Goal: Task Accomplishment & Management: Use online tool/utility

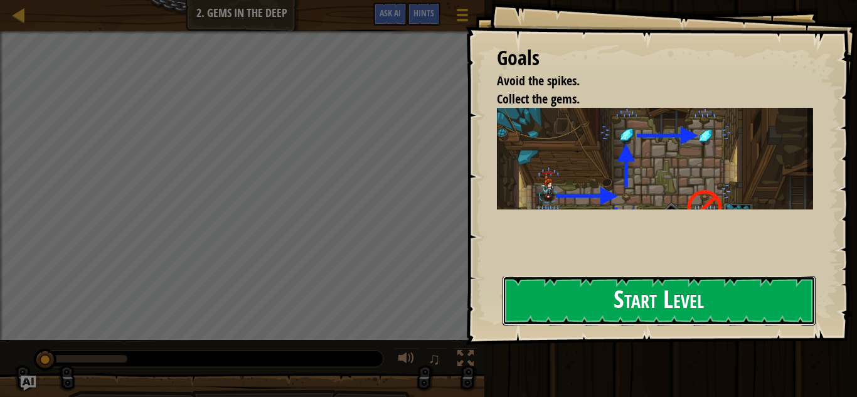
click at [563, 318] on button "Start Level" at bounding box center [659, 301] width 313 height 50
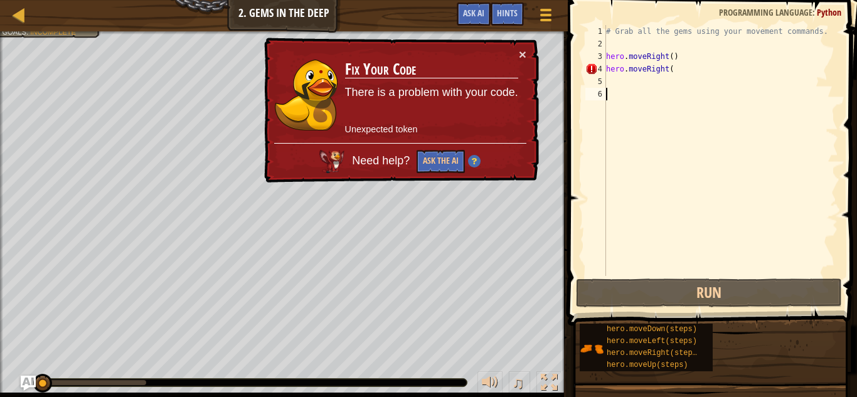
click at [627, 87] on div "# Grab all the gems using your movement commands. hero . moveRight ( ) hero . m…" at bounding box center [721, 163] width 235 height 276
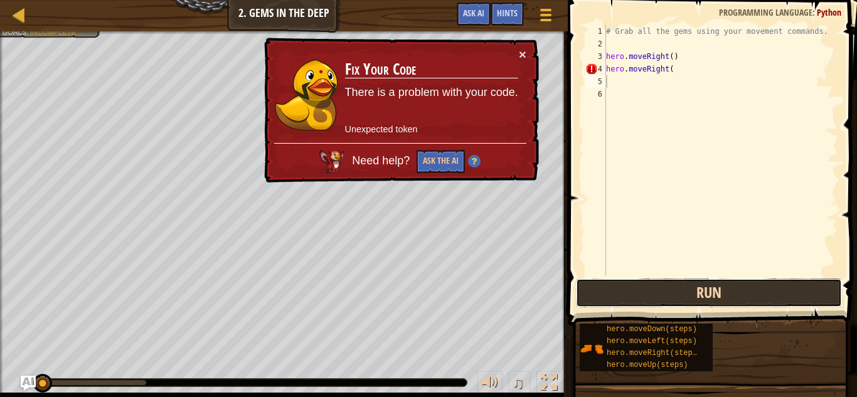
click at [672, 298] on button "Run" at bounding box center [709, 293] width 266 height 29
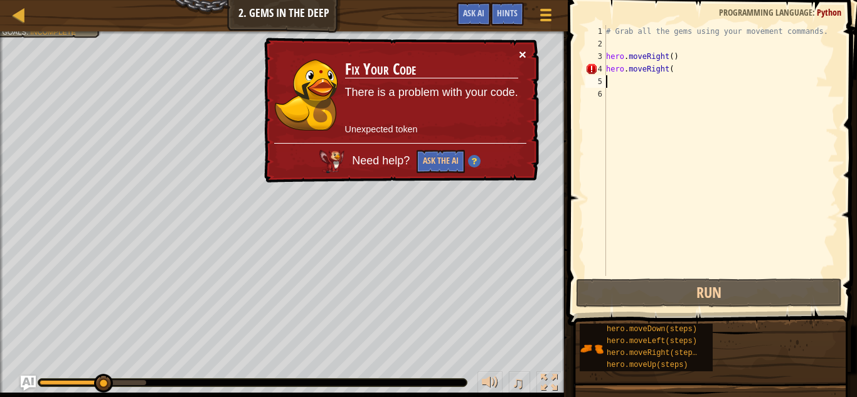
click at [521, 54] on button "×" at bounding box center [523, 54] width 8 height 13
click at [711, 75] on div "# Grab all the gems using your movement commands. hero . moveRight ( ) hero . m…" at bounding box center [721, 163] width 235 height 276
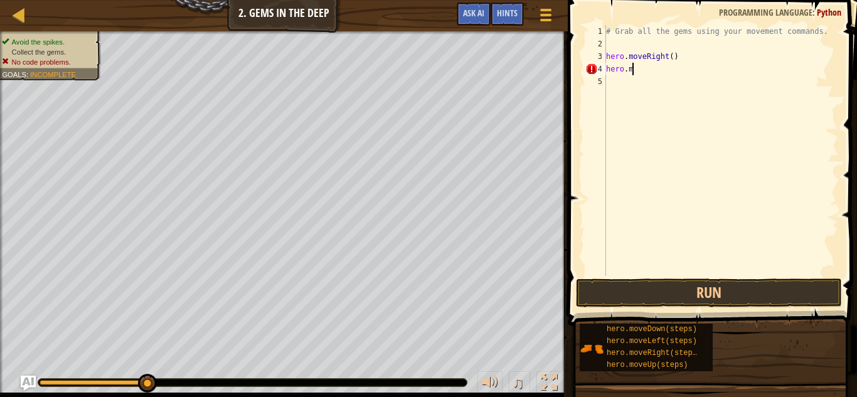
type textarea "h"
type textarea "# Grab all the gems using your movement commands."
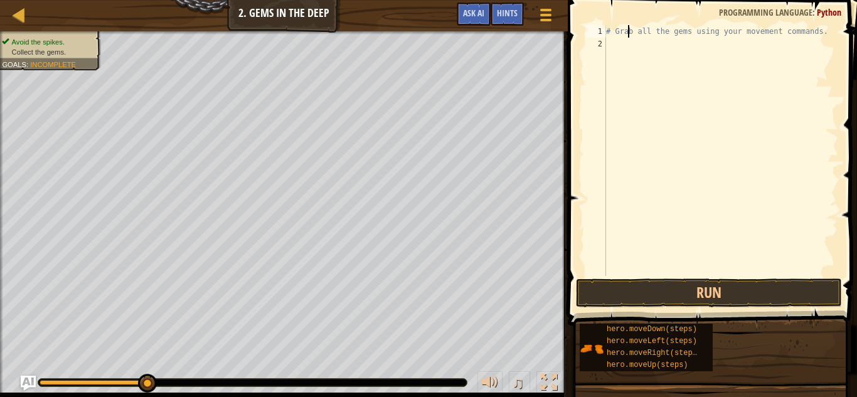
click at [629, 37] on div "# Grab all the gems using your movement commands." at bounding box center [721, 163] width 235 height 276
click at [609, 40] on div "# Grab all the gems using your movement commands." at bounding box center [721, 163] width 235 height 276
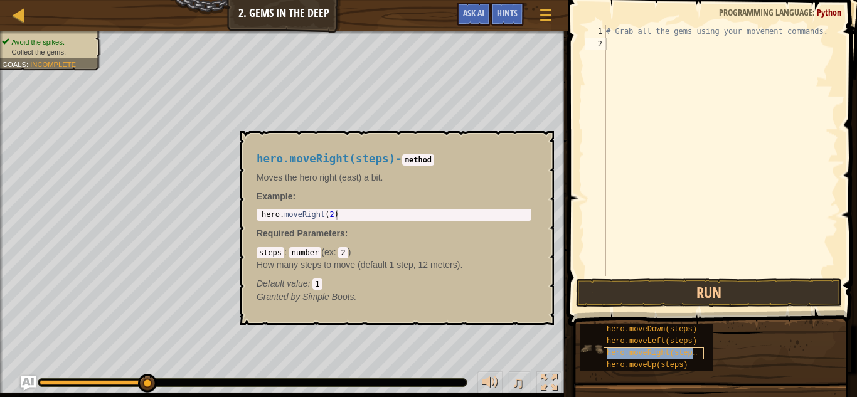
click at [664, 356] on span "hero.moveRight(steps)" at bounding box center [654, 353] width 95 height 9
click at [627, 41] on div "# Grab all the gems using your movement commands." at bounding box center [721, 163] width 235 height 276
type textarea "f"
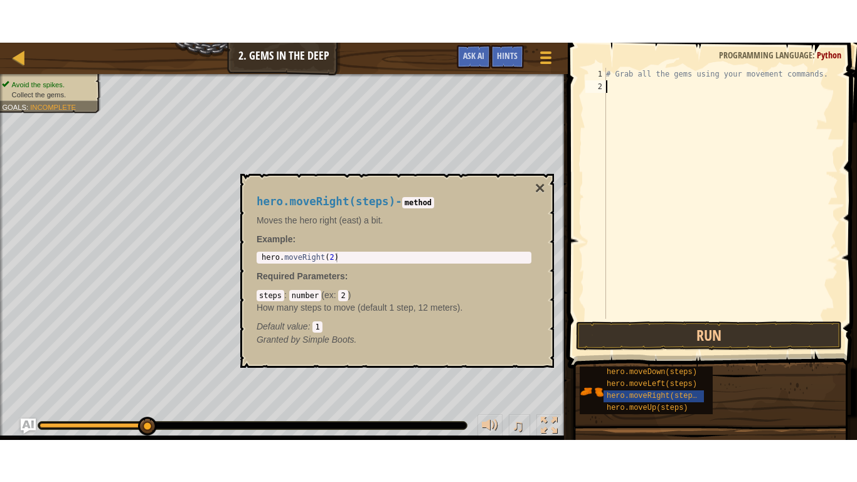
scroll to position [6, 0]
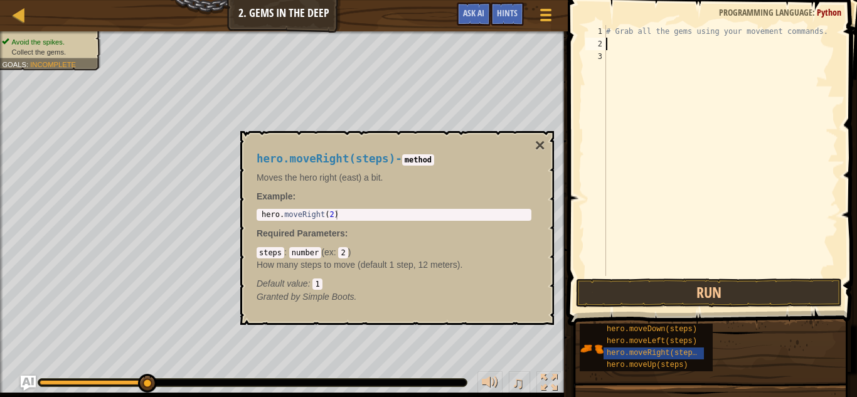
type textarea "r"
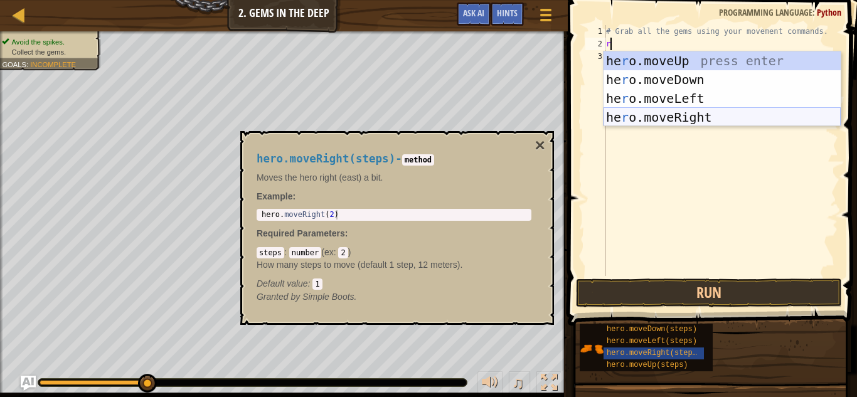
click at [686, 117] on div "he r o.moveUp press enter he r o.moveDown press enter he r o.moveLeft press ent…" at bounding box center [722, 107] width 237 height 113
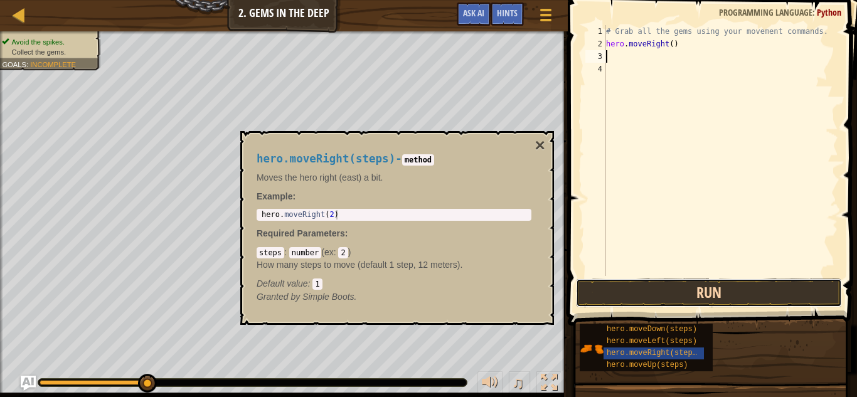
click at [725, 279] on button "Run" at bounding box center [709, 293] width 266 height 29
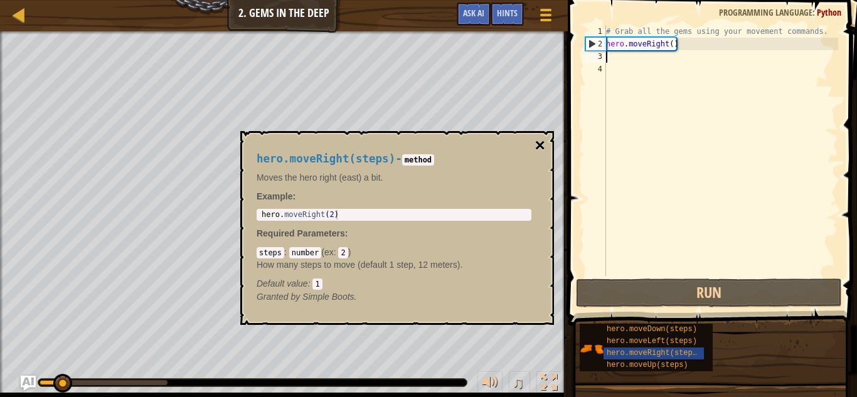
click at [542, 146] on button "×" at bounding box center [540, 146] width 10 height 18
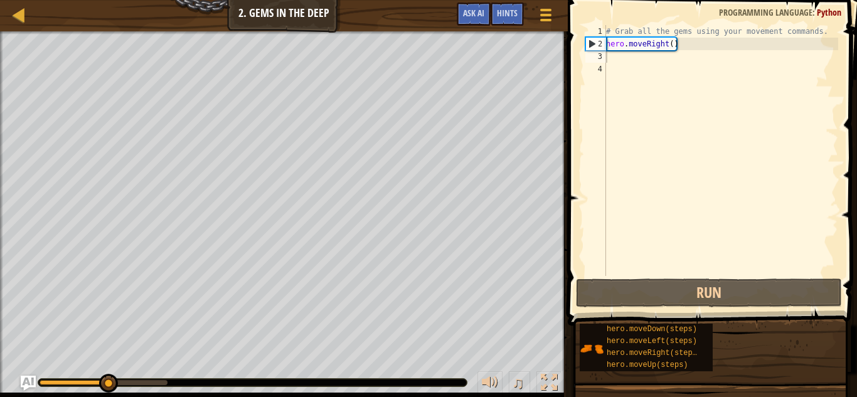
click at [653, 60] on div "# Grab all the gems using your movement commands. hero . moveRight ( )" at bounding box center [721, 163] width 235 height 276
type textarea "r"
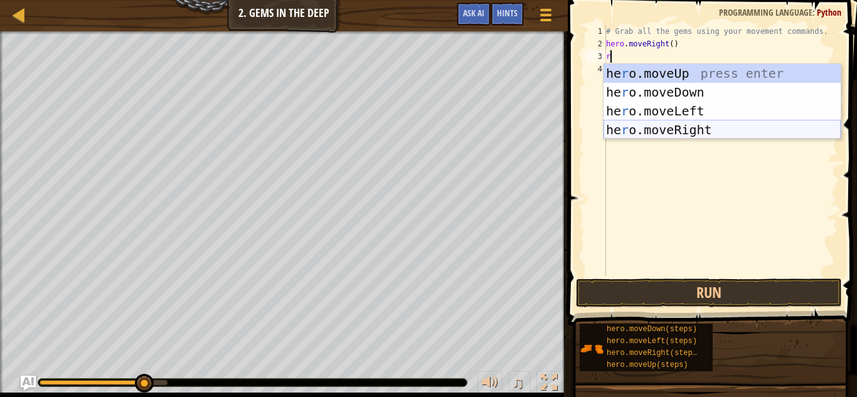
click at [662, 130] on div "he r o.moveUp press enter he r o.moveDown press enter he r o.moveLeft press ent…" at bounding box center [722, 120] width 237 height 113
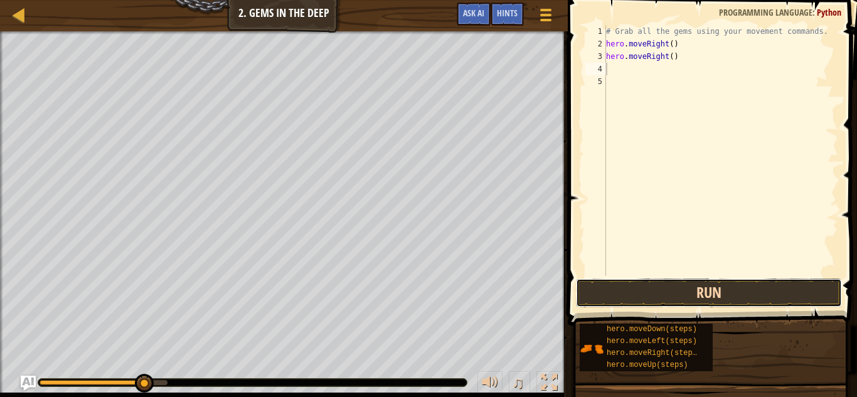
click at [664, 301] on button "Run" at bounding box center [709, 293] width 266 height 29
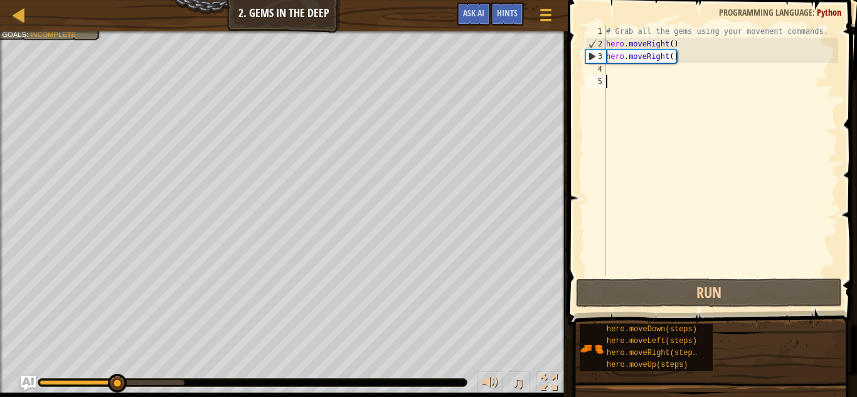
click at [661, 78] on div "# Grab all the gems using your movement commands. hero . moveRight ( ) hero . m…" at bounding box center [721, 163] width 235 height 276
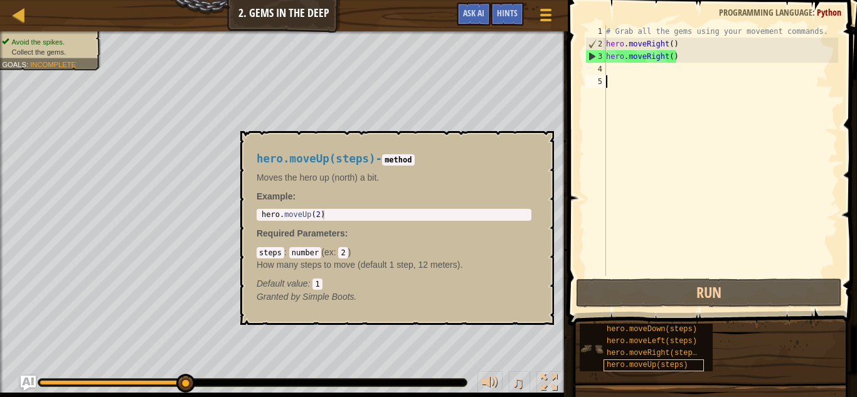
type textarea "r"
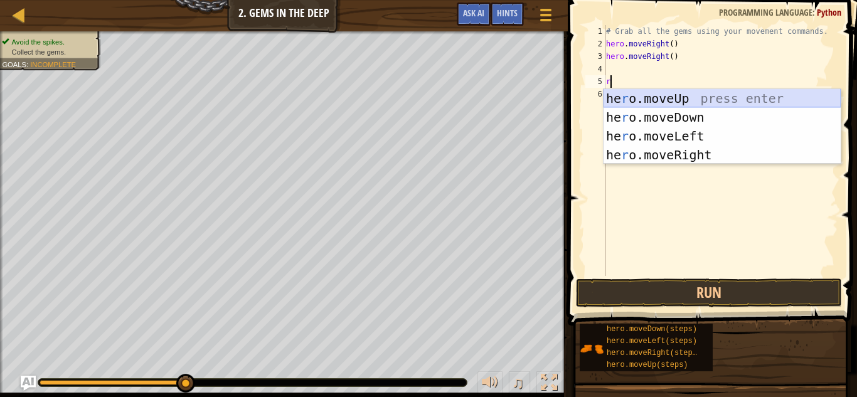
click at [682, 107] on div "he r o.moveUp press enter he r o.moveDown press enter he r o.moveLeft press ent…" at bounding box center [722, 145] width 237 height 113
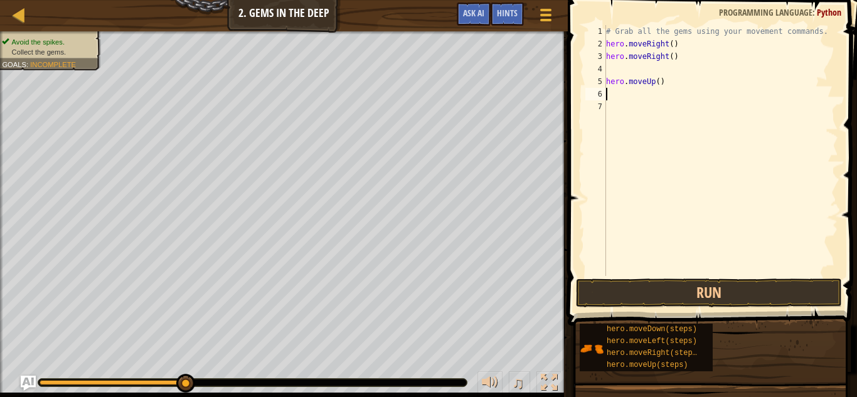
click at [612, 65] on div "# Grab all the gems using your movement commands. hero . moveRight ( ) hero . m…" at bounding box center [721, 163] width 235 height 276
click at [666, 88] on div "# Grab all the gems using your movement commands. hero . moveRight ( ) hero . m…" at bounding box center [721, 163] width 235 height 276
type textarea "h"
click at [658, 70] on div "# Grab all the gems using your movement commands. hero . moveRight ( ) hero . m…" at bounding box center [721, 163] width 235 height 276
type textarea "r"
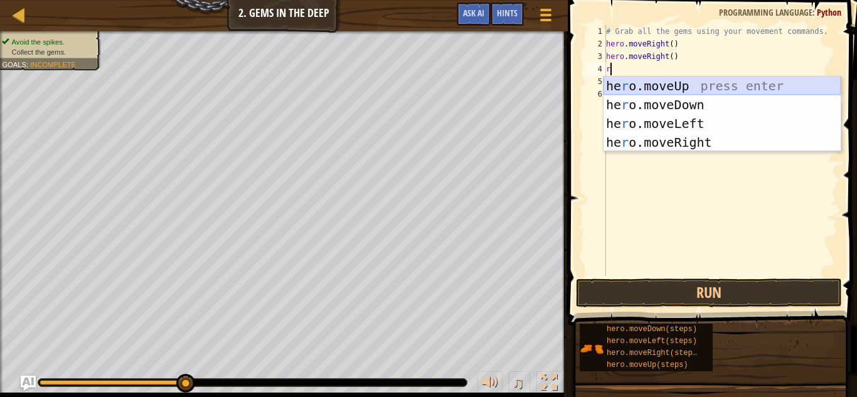
click at [677, 85] on div "he r o.moveUp press enter he r o.moveDown press enter he r o.moveLeft press ent…" at bounding box center [722, 133] width 237 height 113
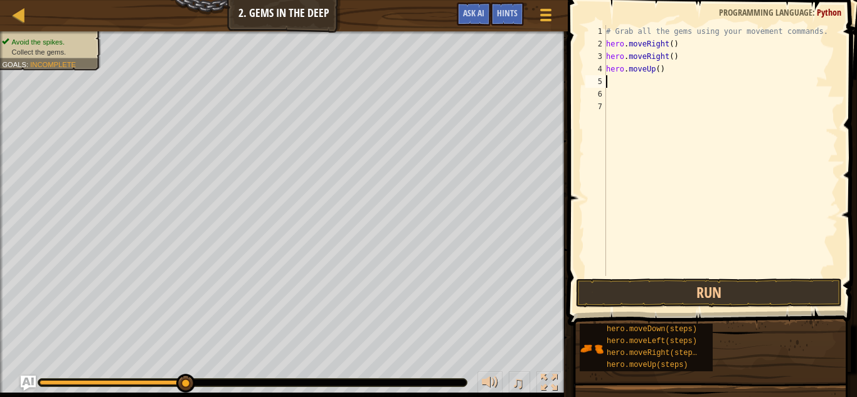
type textarea "r"
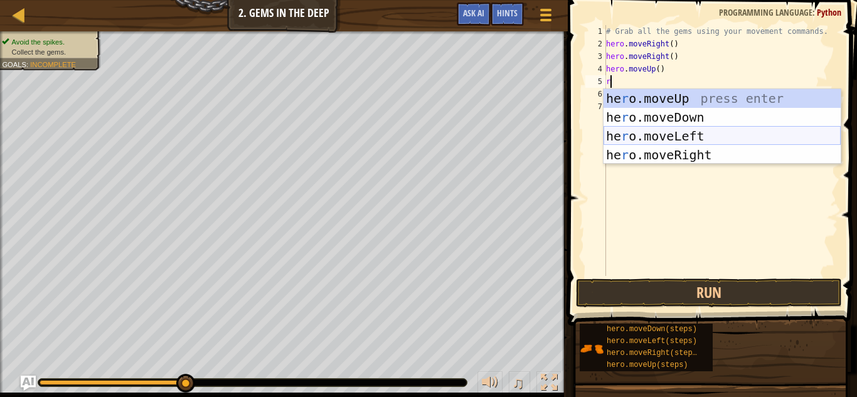
click at [696, 140] on div "he r o.moveUp press enter he r o.moveDown press enter he r o.moveLeft press ent…" at bounding box center [722, 145] width 237 height 113
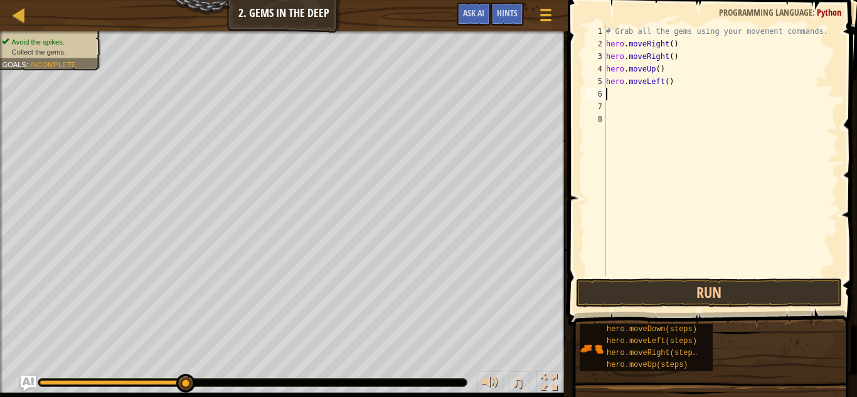
click at [646, 98] on div "# Grab all the gems using your movement commands. hero . moveRight ( ) hero . m…" at bounding box center [721, 163] width 235 height 276
type textarea "r"
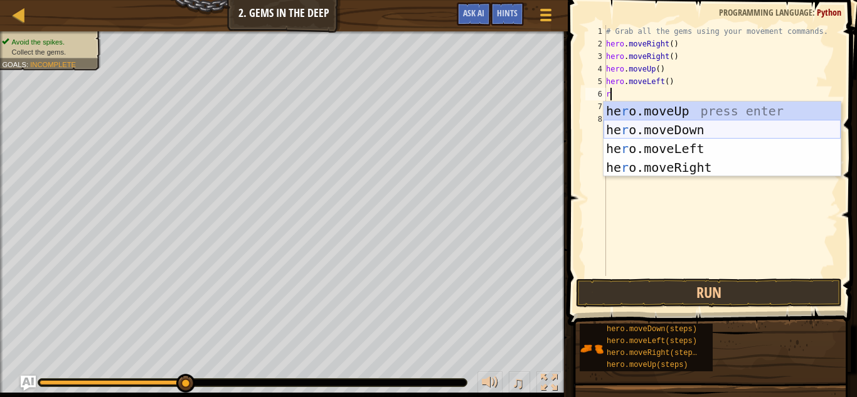
click at [661, 132] on div "he r o.moveUp press enter he r o.moveDown press enter he r o.moveLeft press ent…" at bounding box center [722, 158] width 237 height 113
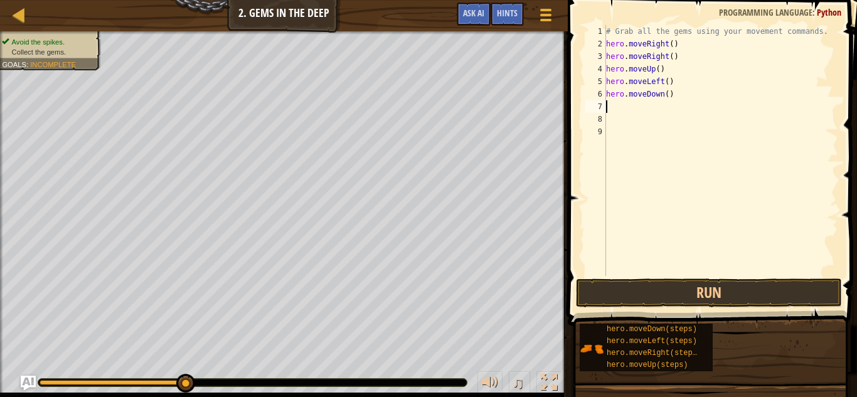
type textarea "r"
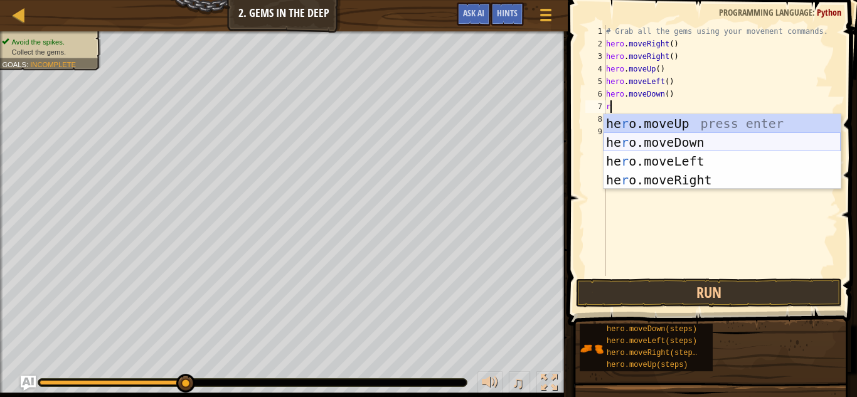
click at [650, 137] on div "he r o.moveUp press enter he r o.moveDown press enter he r o.moveLeft press ent…" at bounding box center [722, 170] width 237 height 113
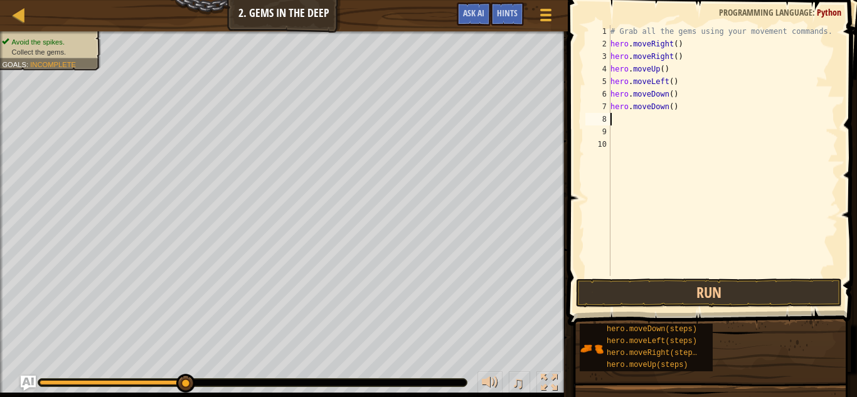
click at [695, 301] on button "Run" at bounding box center [709, 293] width 266 height 29
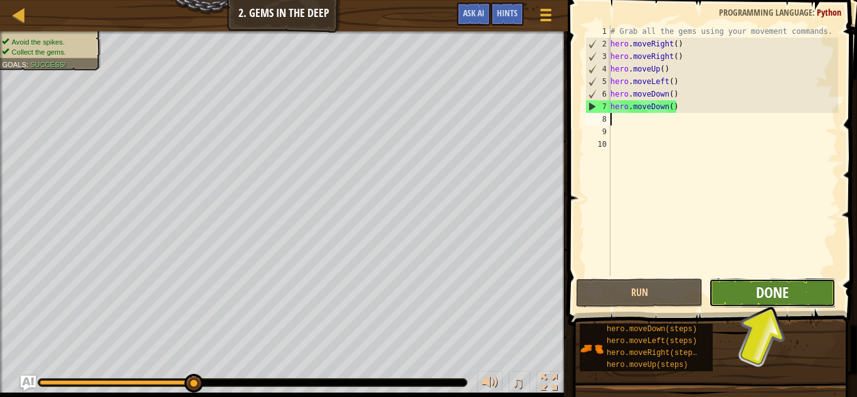
click at [773, 289] on span "Done" at bounding box center [772, 292] width 33 height 20
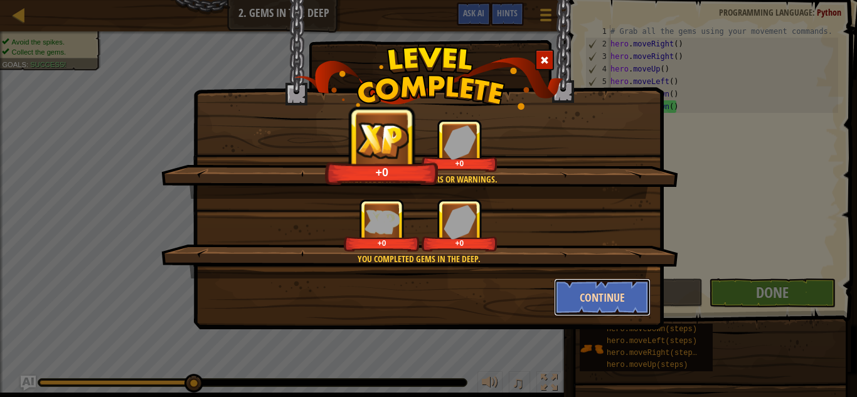
click at [598, 280] on button "Continue" at bounding box center [602, 298] width 97 height 38
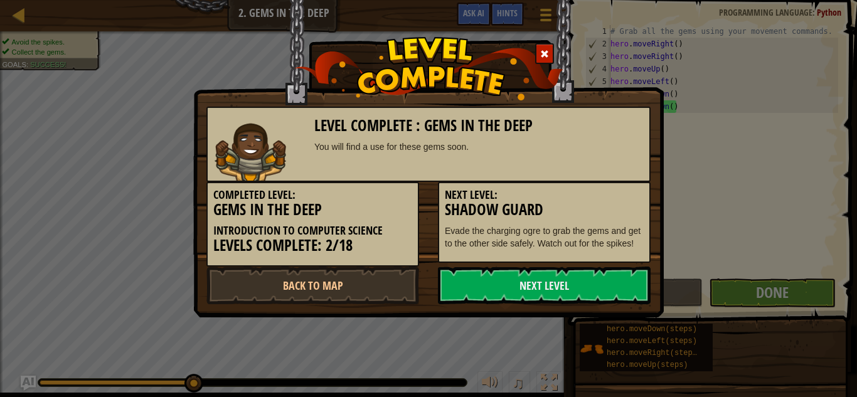
click at [255, 352] on div "Level Complete : Gems in the Deep You will find a use for these gems soon. Comp…" at bounding box center [428, 198] width 857 height 397
click at [493, 301] on link "Next Level" at bounding box center [544, 286] width 213 height 38
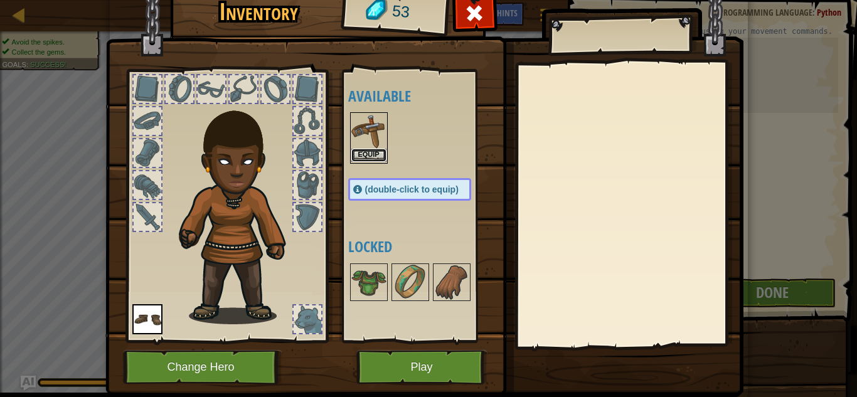
click at [376, 159] on button "Equip" at bounding box center [368, 155] width 35 height 13
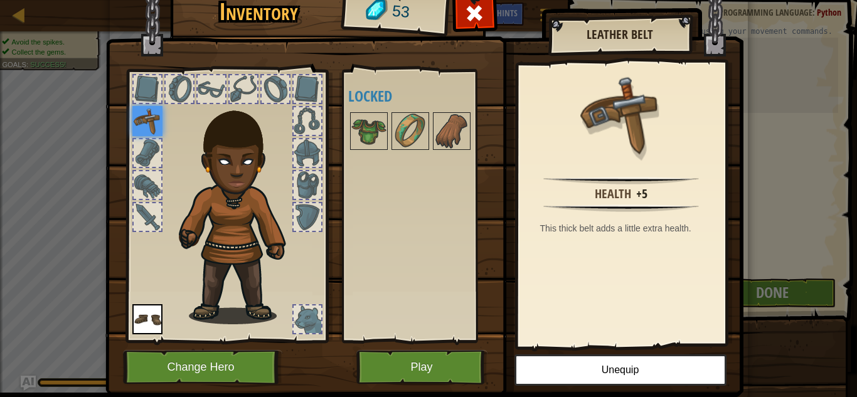
click at [131, 125] on div at bounding box center [226, 202] width 207 height 282
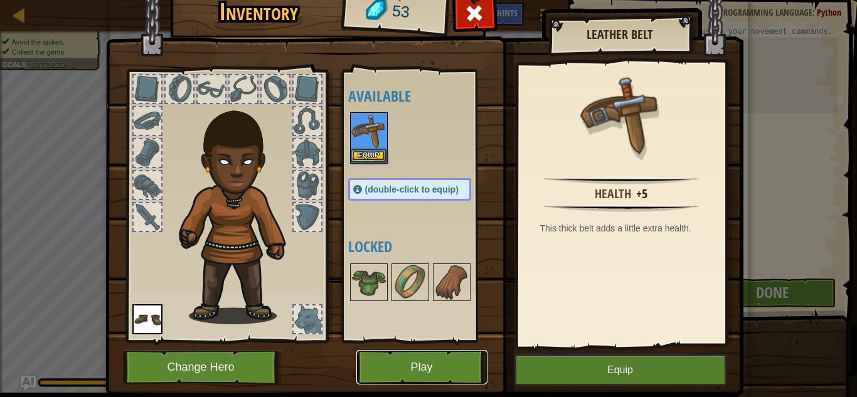
click at [443, 370] on button "Play" at bounding box center [421, 367] width 131 height 35
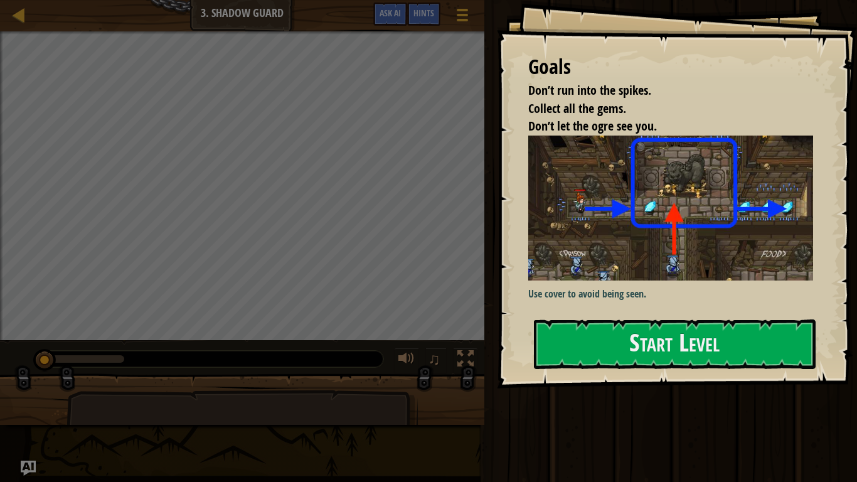
click at [569, 209] on img at bounding box center [670, 208] width 285 height 145
click at [645, 326] on button "Start Level" at bounding box center [675, 344] width 282 height 50
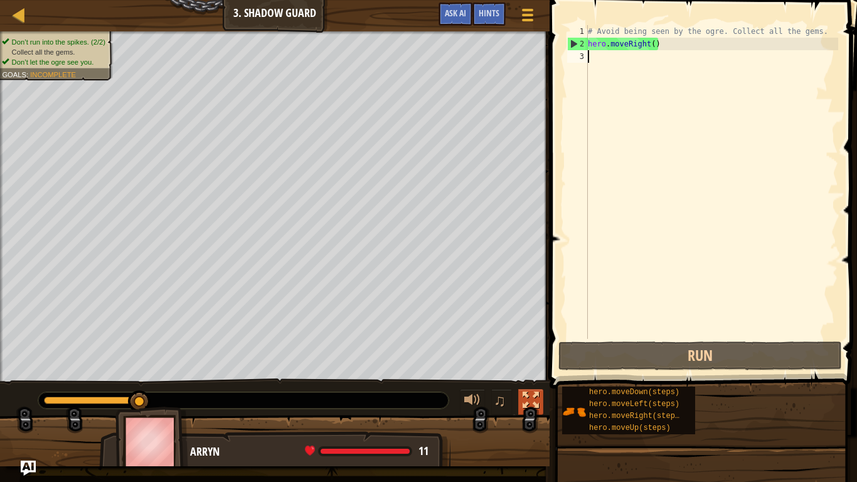
click at [537, 397] on div at bounding box center [531, 400] width 16 height 16
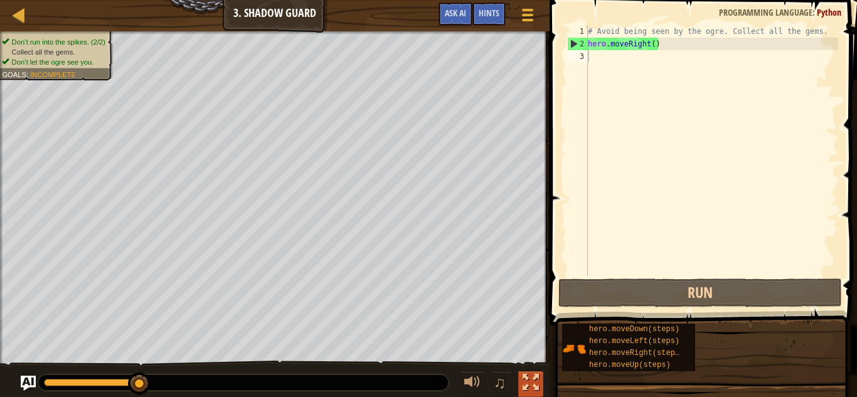
click at [531, 380] on div at bounding box center [531, 383] width 16 height 16
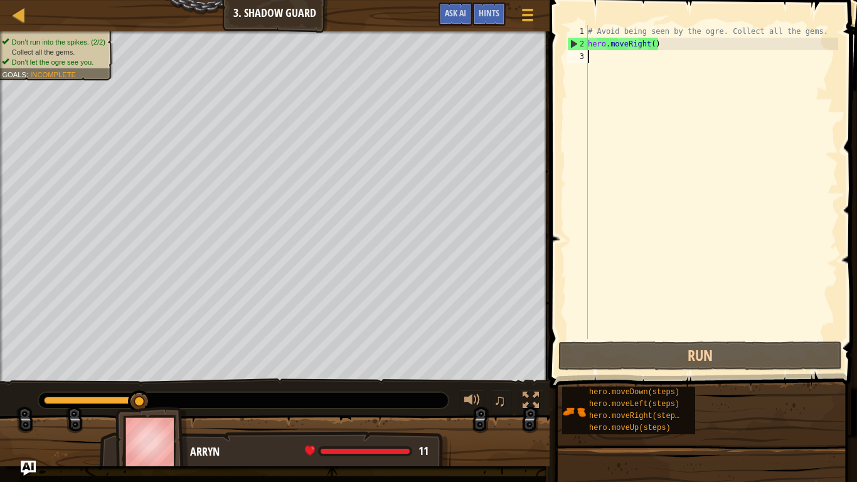
type textarea "r"
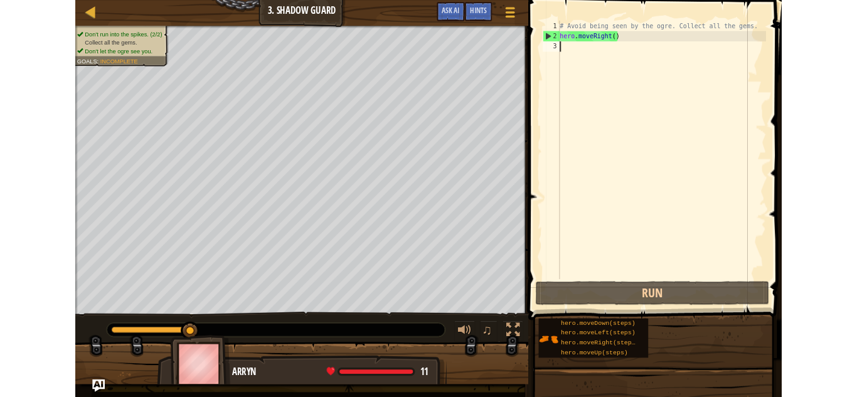
scroll to position [6, 0]
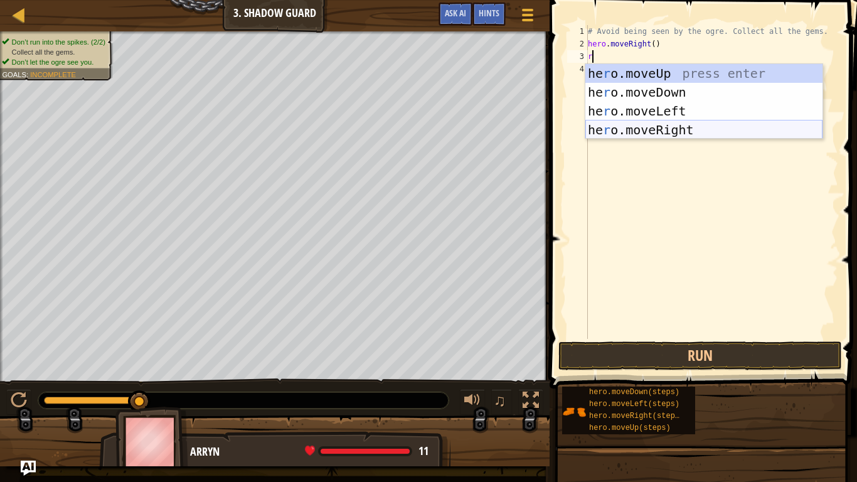
click at [662, 130] on div "he r o.moveUp press enter he r o.moveDown press enter he r o.moveLeft press ent…" at bounding box center [703, 120] width 237 height 113
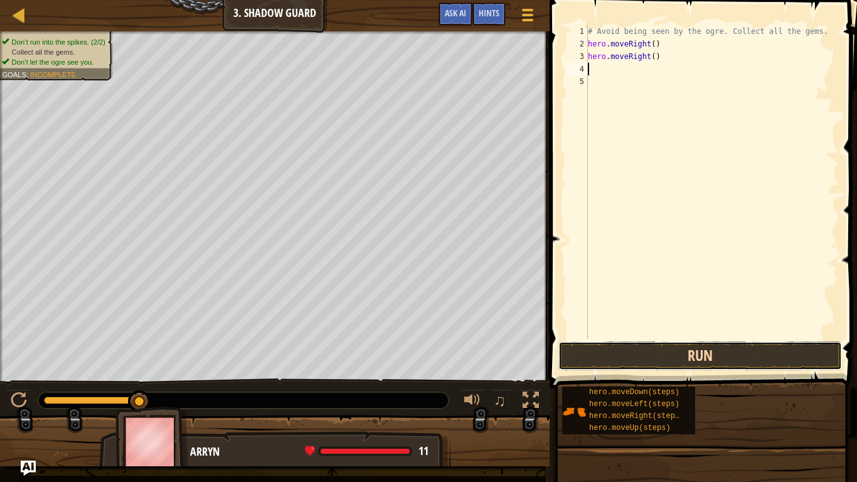
click at [641, 353] on button "Run" at bounding box center [700, 355] width 284 height 29
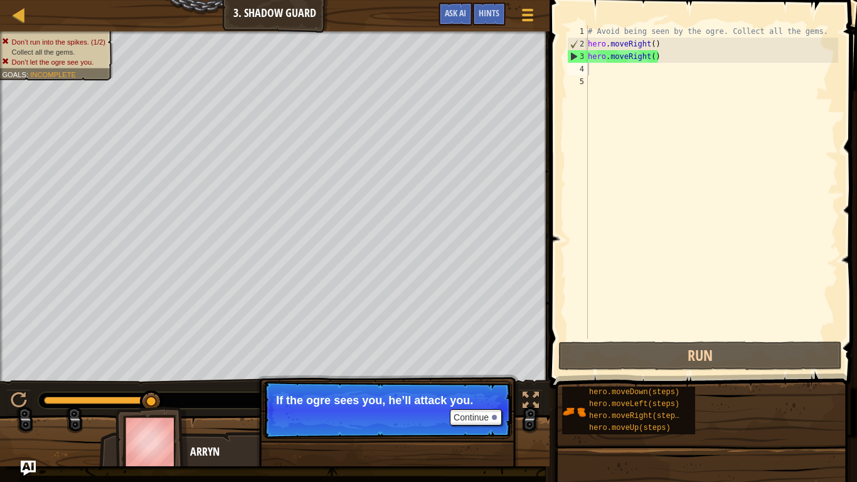
click at [478, 397] on p "Continue If the ogre sees you, he’ll attack you." at bounding box center [387, 410] width 249 height 58
click at [473, 397] on p "Continue If the ogre sees you, he’ll attack you." at bounding box center [387, 410] width 249 height 58
click at [477, 397] on button "Continue" at bounding box center [476, 417] width 52 height 16
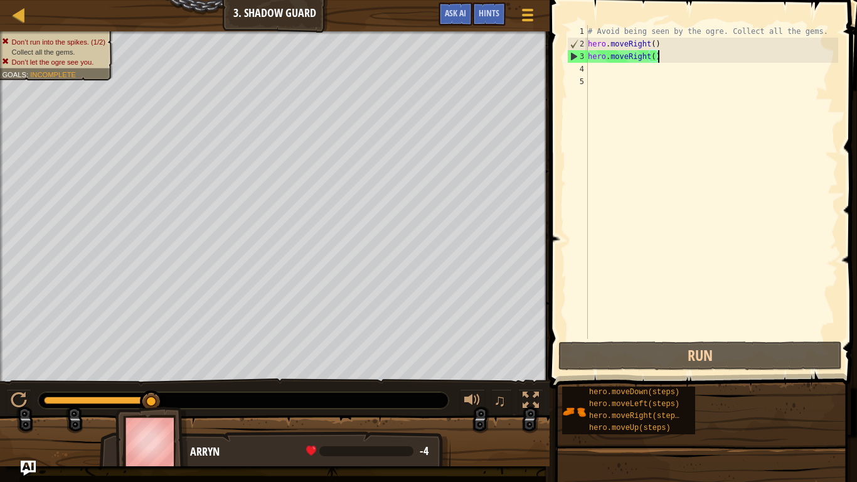
click at [680, 56] on div "# Avoid being seen by the ogre. Collect all the gems. hero . moveRight ( ) hero…" at bounding box center [711, 194] width 253 height 339
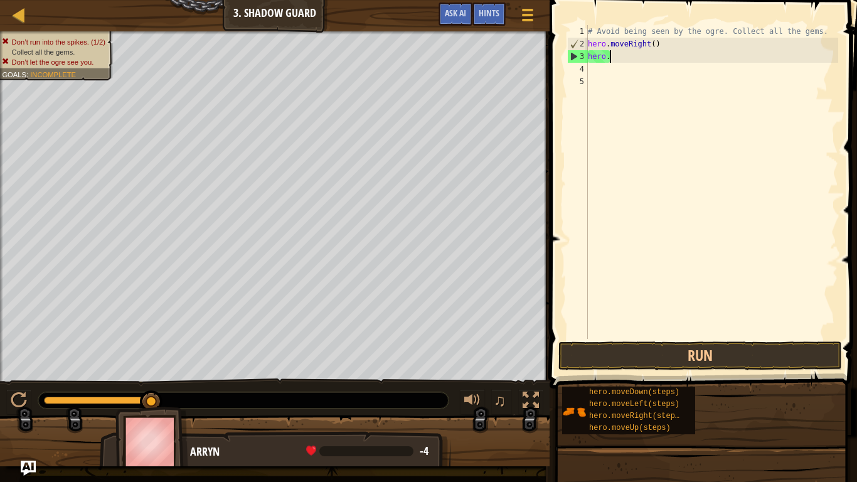
type textarea "h"
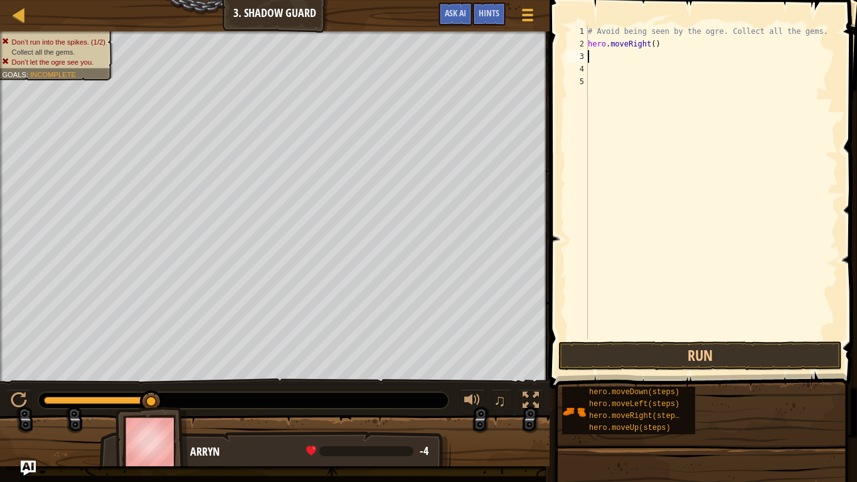
type textarea "r"
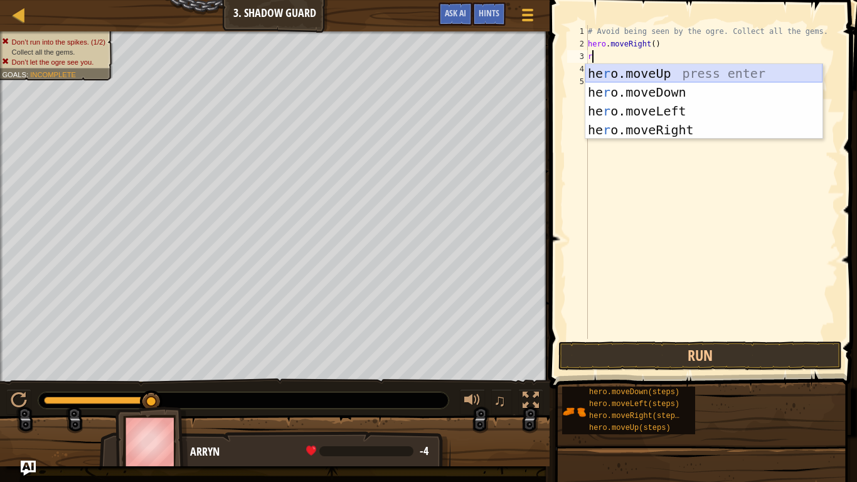
click at [678, 75] on div "he r o.moveUp press enter he r o.moveDown press enter he r o.moveLeft press ent…" at bounding box center [703, 120] width 237 height 113
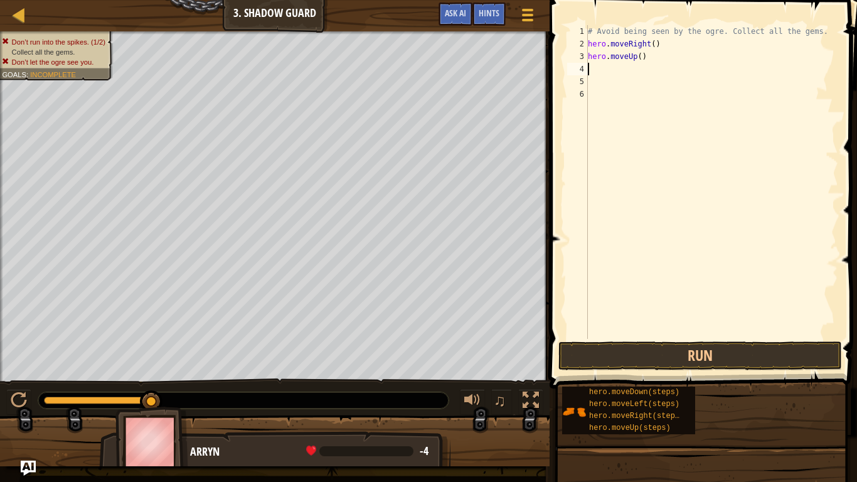
type textarea "r"
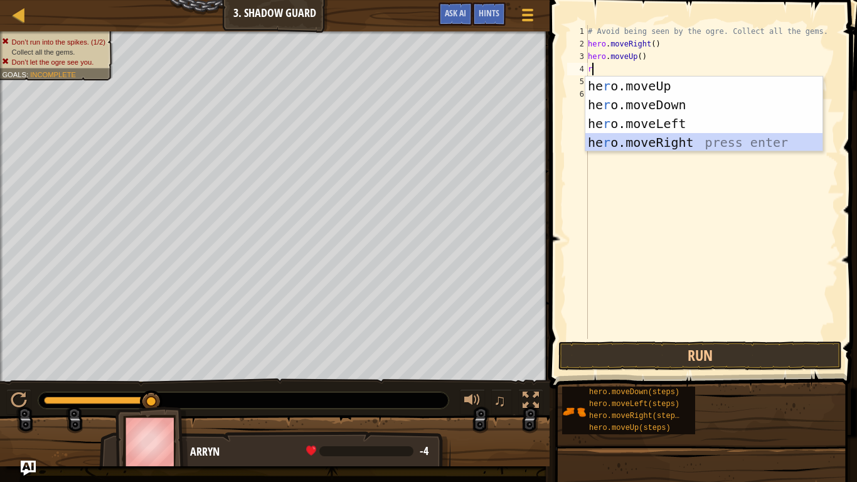
click at [695, 141] on div "he r o.moveUp press enter he r o.moveDown press enter he r o.moveLeft press ent…" at bounding box center [703, 133] width 237 height 113
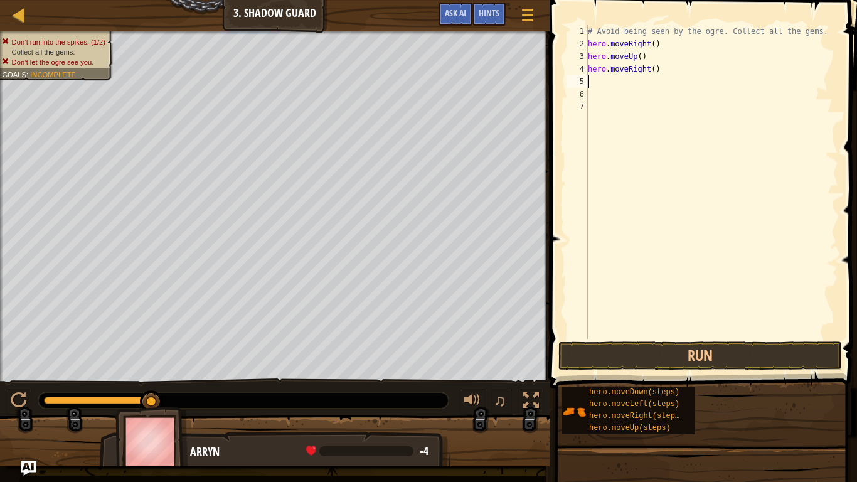
type textarea "r"
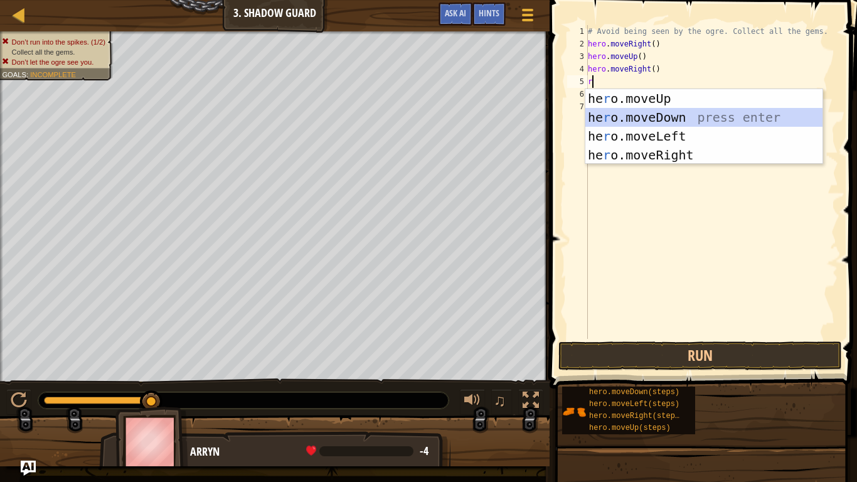
click at [649, 120] on div "he r o.moveUp press enter he r o.moveDown press enter he r o.moveLeft press ent…" at bounding box center [703, 145] width 237 height 113
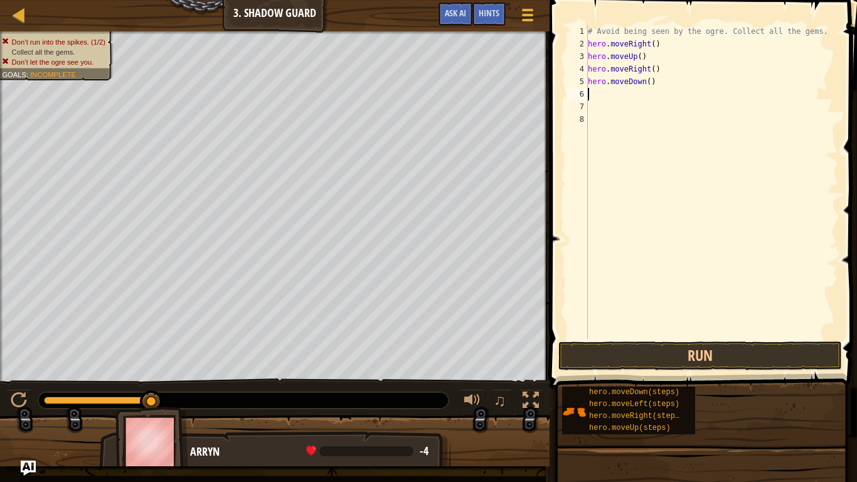
type textarea "r"
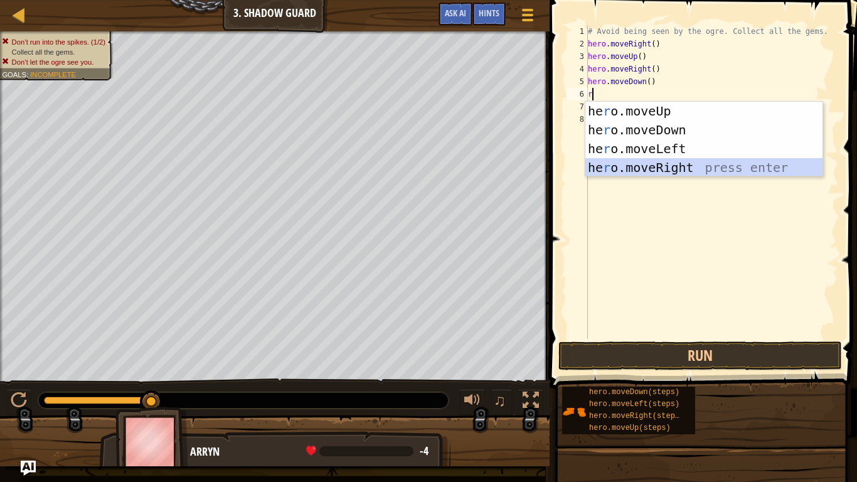
click at [695, 163] on div "he r o.moveUp press enter he r o.moveDown press enter he r o.moveLeft press ent…" at bounding box center [703, 158] width 237 height 113
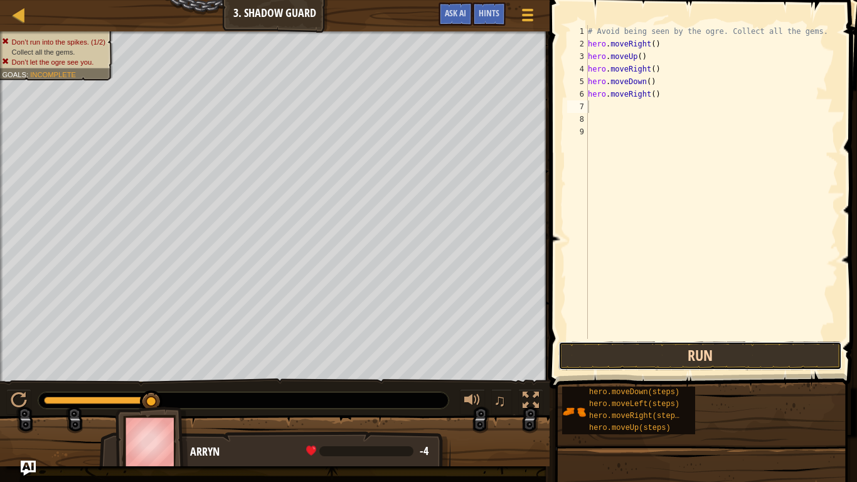
click at [717, 360] on button "Run" at bounding box center [700, 355] width 284 height 29
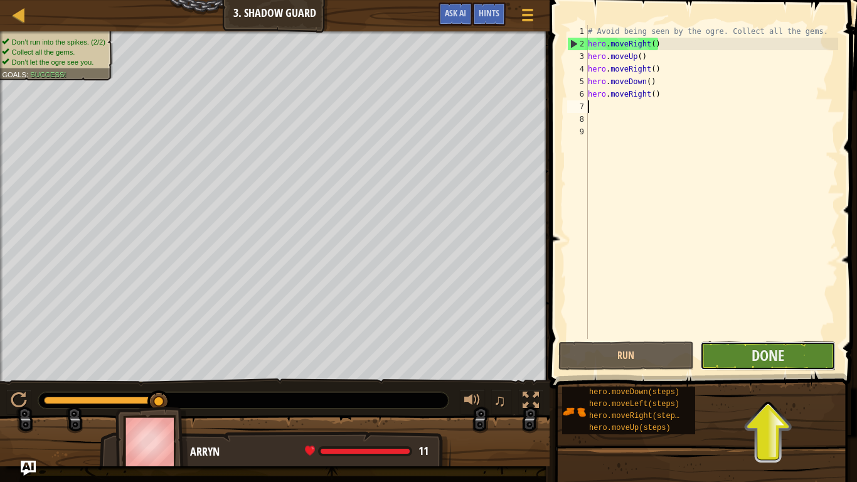
click at [733, 367] on button "Done" at bounding box center [768, 355] width 136 height 29
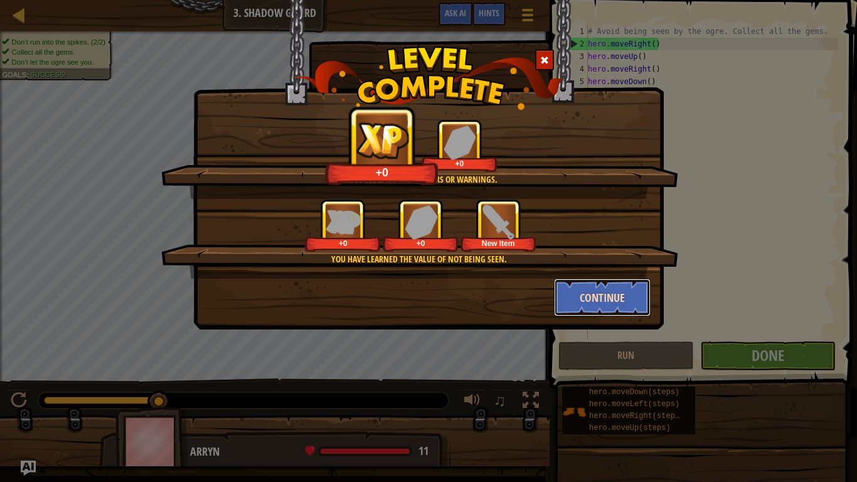
click at [592, 295] on button "Continue" at bounding box center [602, 298] width 97 height 38
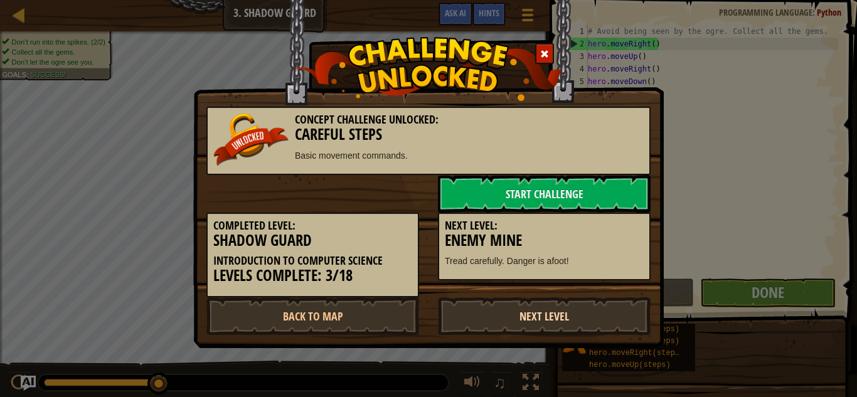
click at [548, 322] on link "Next Level" at bounding box center [544, 316] width 213 height 38
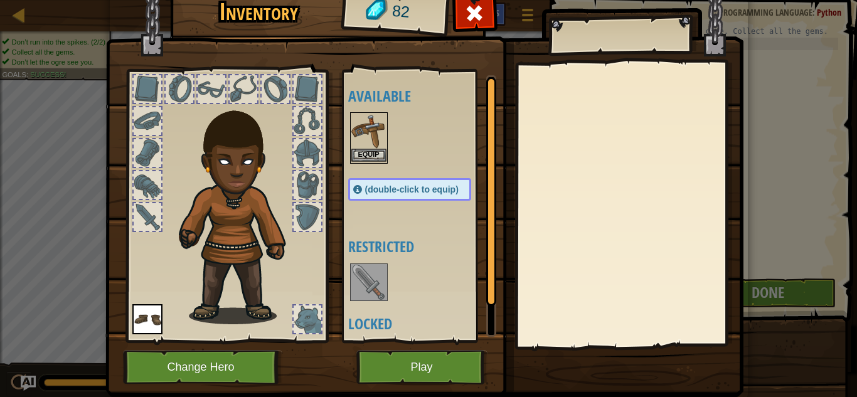
click at [360, 127] on img at bounding box center [368, 131] width 35 height 35
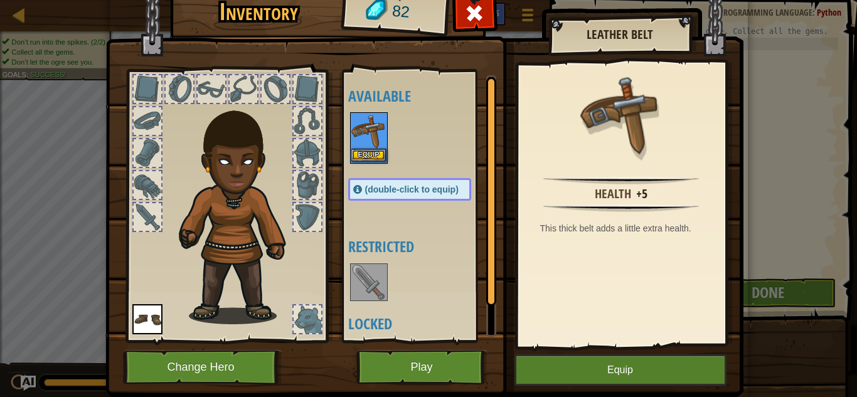
click at [371, 145] on img at bounding box center [368, 131] width 35 height 35
click at [374, 153] on button "Equip" at bounding box center [368, 155] width 35 height 13
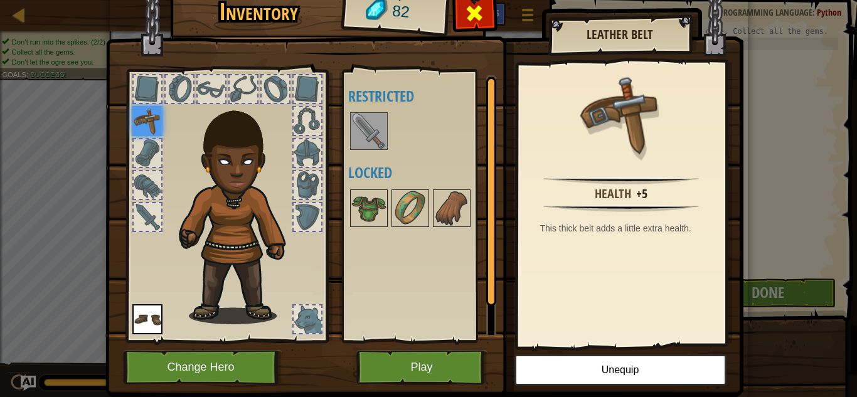
click at [485, 19] on div at bounding box center [475, 17] width 40 height 40
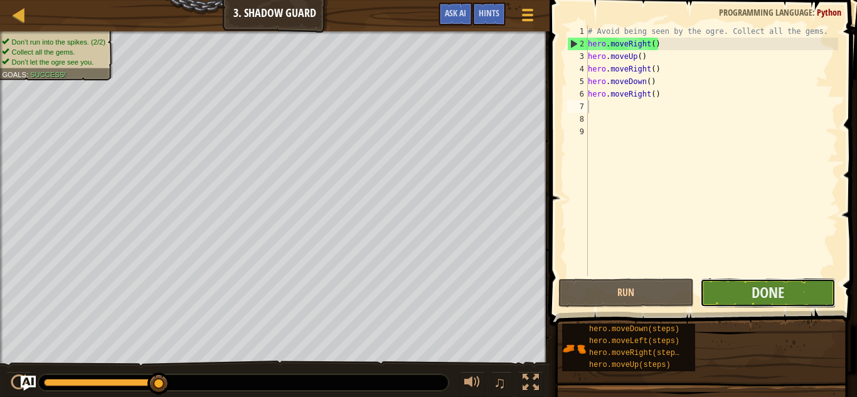
click at [740, 289] on button "Done" at bounding box center [768, 293] width 136 height 29
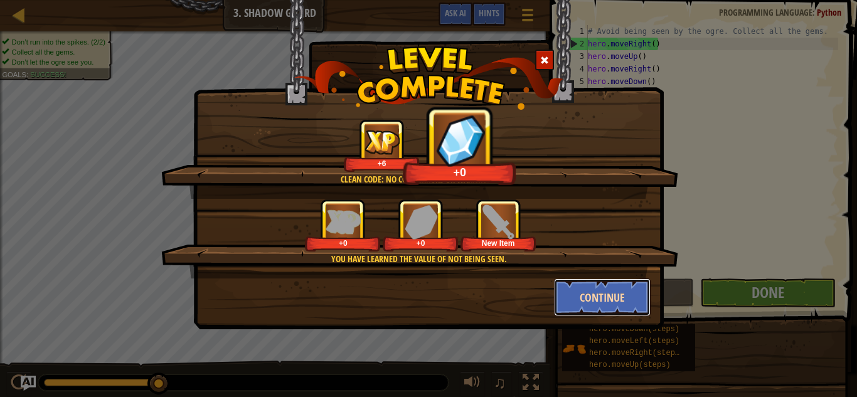
click at [611, 287] on button "Continue" at bounding box center [602, 298] width 97 height 38
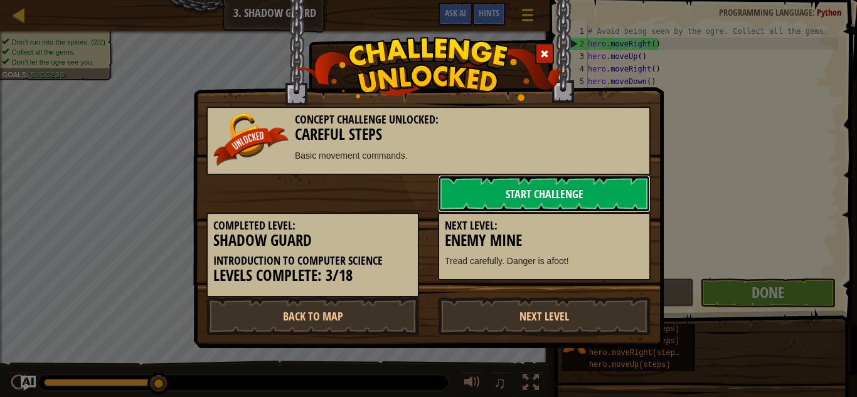
click at [523, 193] on link "Start Challenge" at bounding box center [544, 194] width 213 height 38
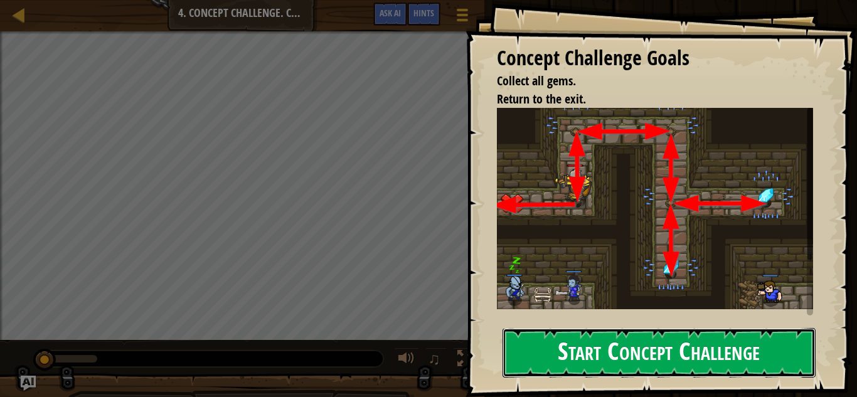
click at [700, 341] on button "Start Concept Challenge" at bounding box center [659, 353] width 313 height 50
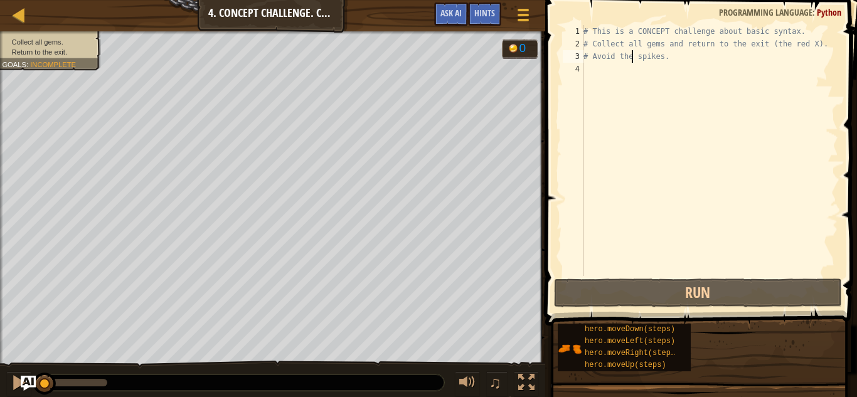
click at [632, 61] on div "# This is a CONCEPT challenge about basic syntax. # Collect all gems and return…" at bounding box center [709, 163] width 257 height 276
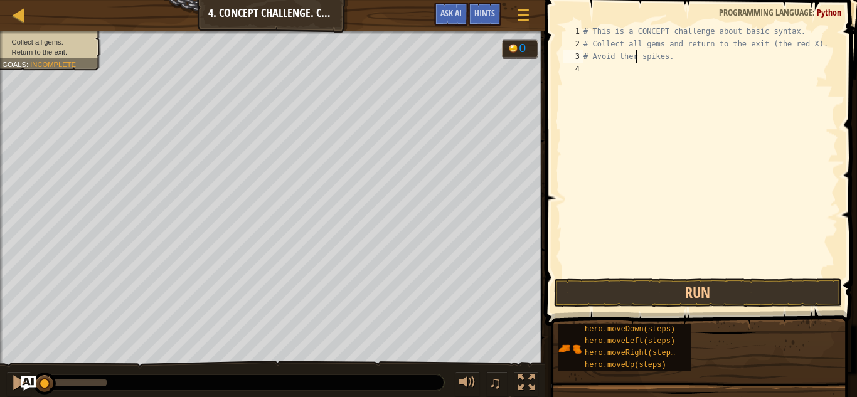
type textarea "# Avoid therr spikes."
click at [631, 70] on div "# This is a CONCEPT challenge about basic syntax. # Collect all gems and return…" at bounding box center [709, 163] width 257 height 276
type textarea "r"
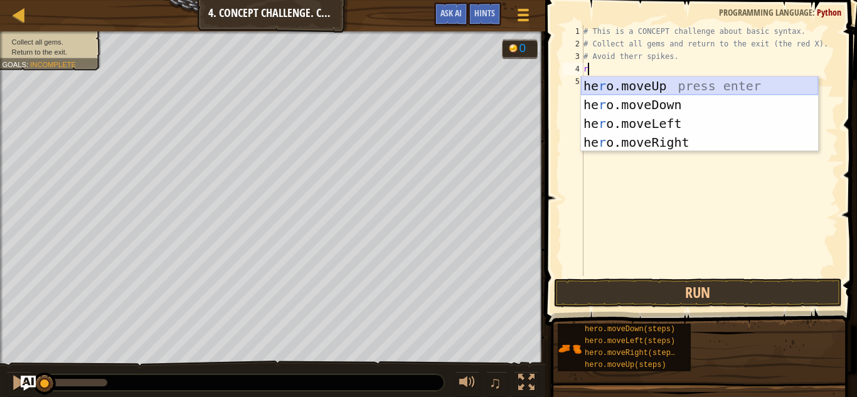
click at [640, 86] on div "he r o.moveUp press enter he r o.moveDown press enter he r o.moveLeft press ent…" at bounding box center [699, 133] width 237 height 113
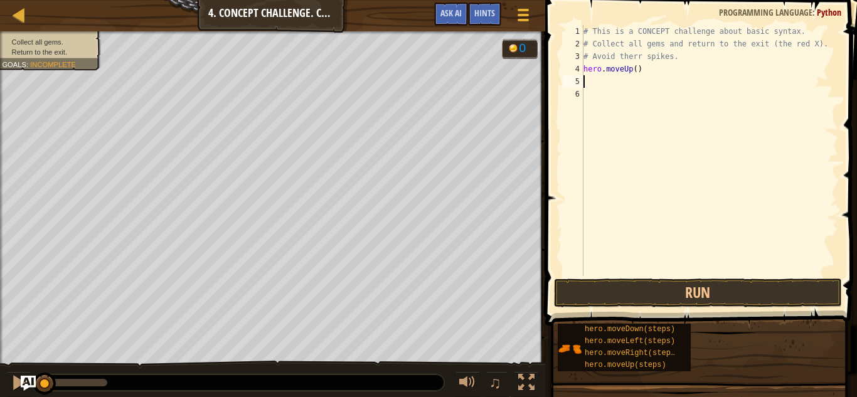
type textarea "r"
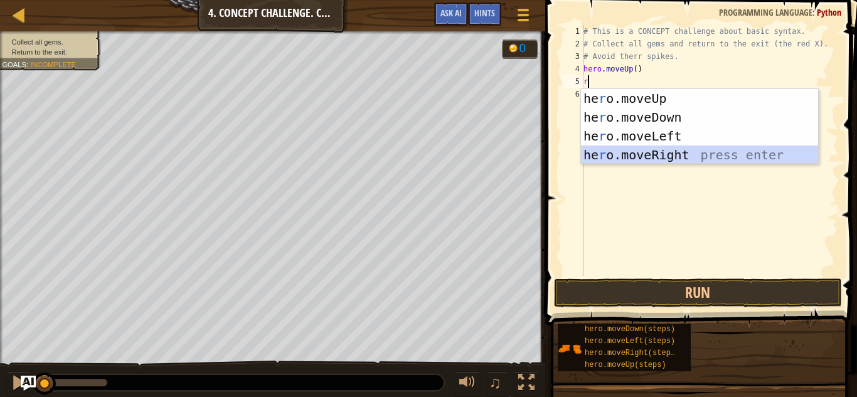
click at [657, 153] on div "he r o.moveUp press enter he r o.moveDown press enter he r o.moveLeft press ent…" at bounding box center [699, 145] width 237 height 113
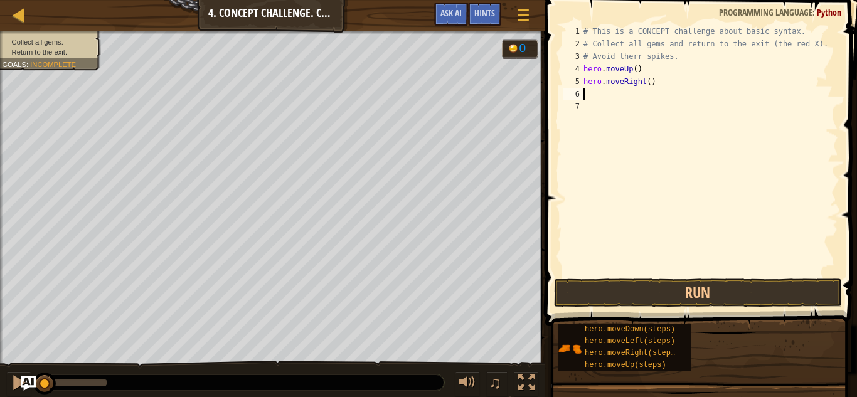
type textarea "r"
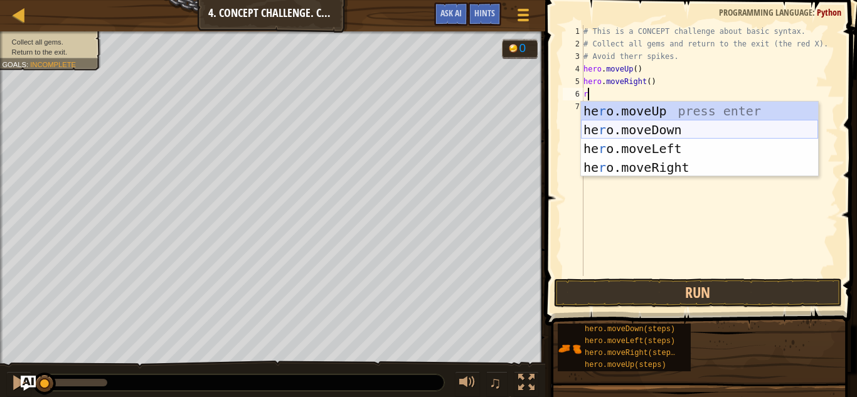
click at [636, 131] on div "he r o.moveUp press enter he r o.moveDown press enter he r o.moveLeft press ent…" at bounding box center [699, 158] width 237 height 113
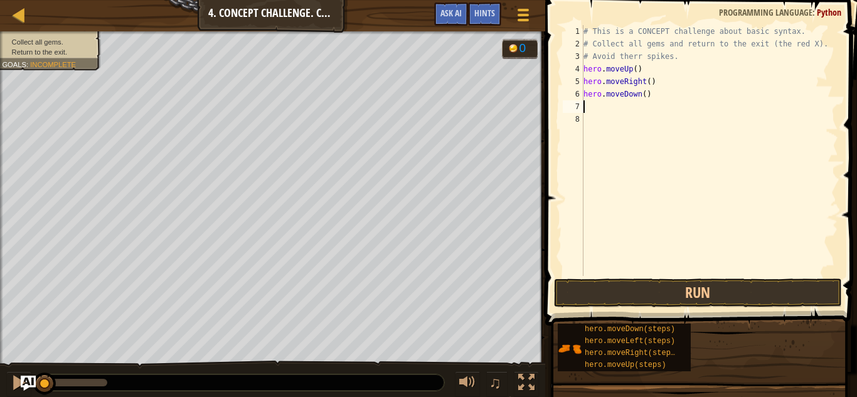
type textarea "r"
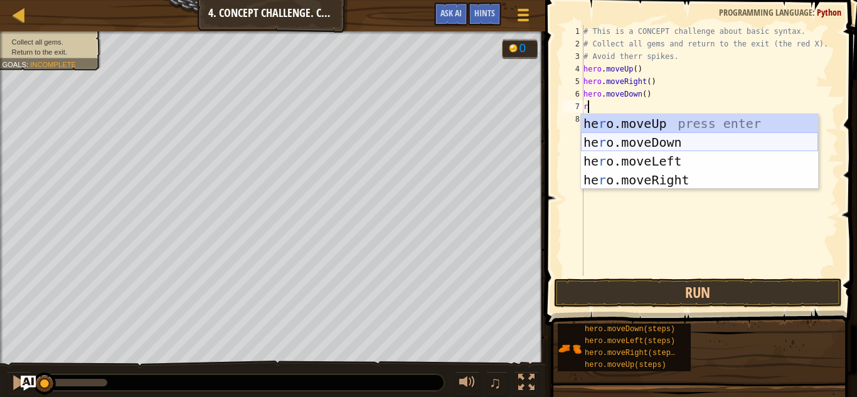
click at [636, 136] on div "he r o.moveUp press enter he r o.moveDown press enter he r o.moveLeft press ent…" at bounding box center [699, 170] width 237 height 113
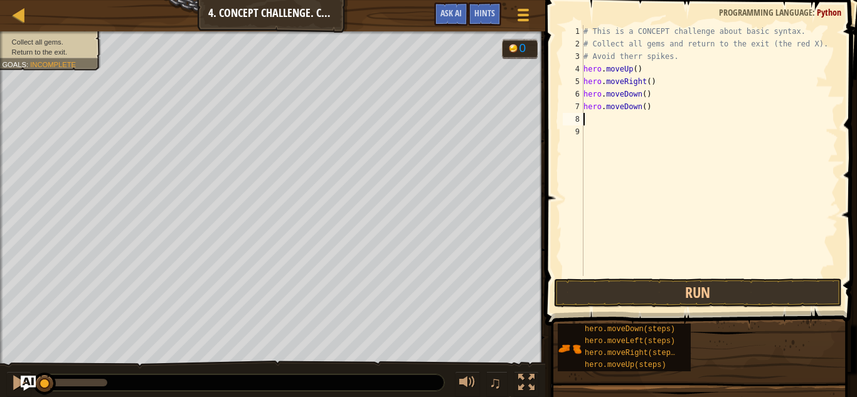
type textarea "r"
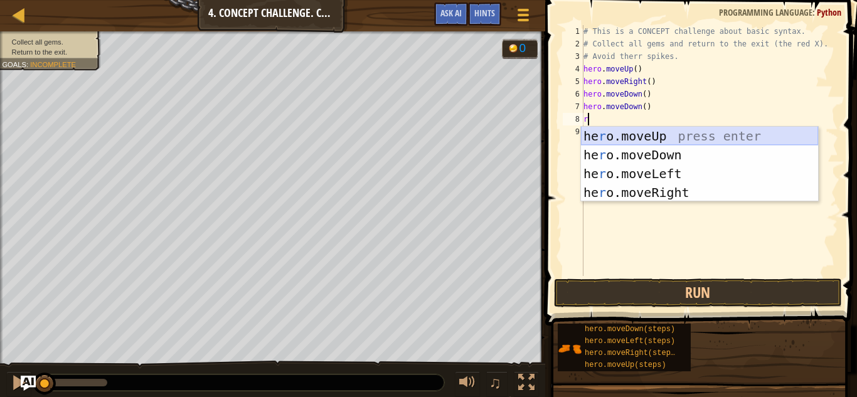
click at [624, 136] on div "he r o.moveUp press enter he r o.moveDown press enter he r o.moveLeft press ent…" at bounding box center [699, 183] width 237 height 113
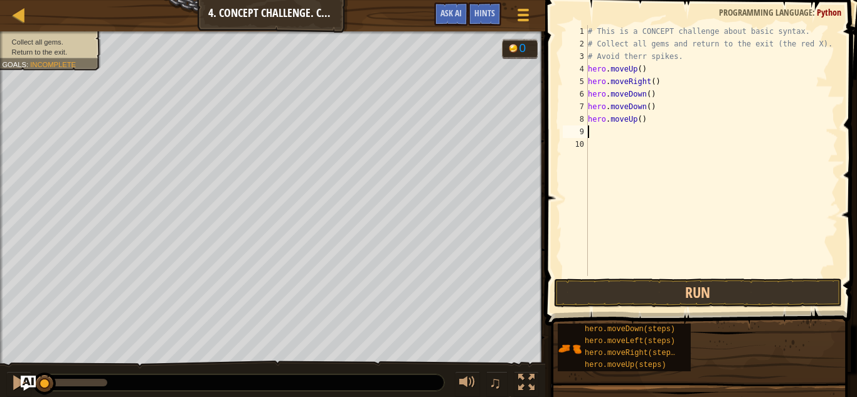
type textarea "r"
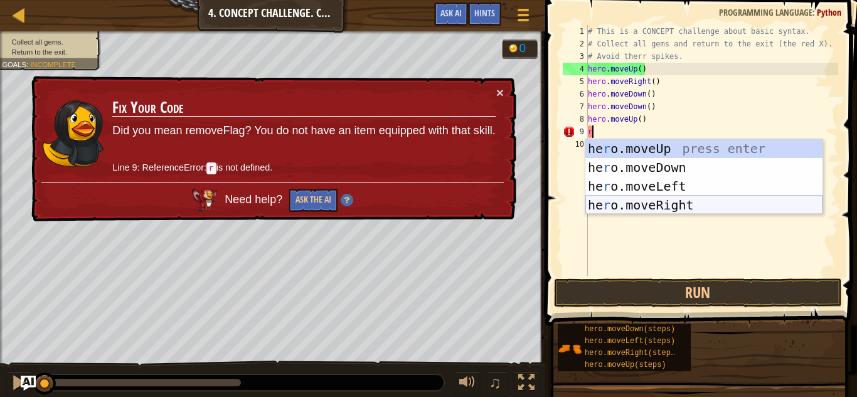
click at [697, 202] on div "he r o.moveUp press enter he r o.moveDown press enter he r o.moveLeft press ent…" at bounding box center [703, 195] width 237 height 113
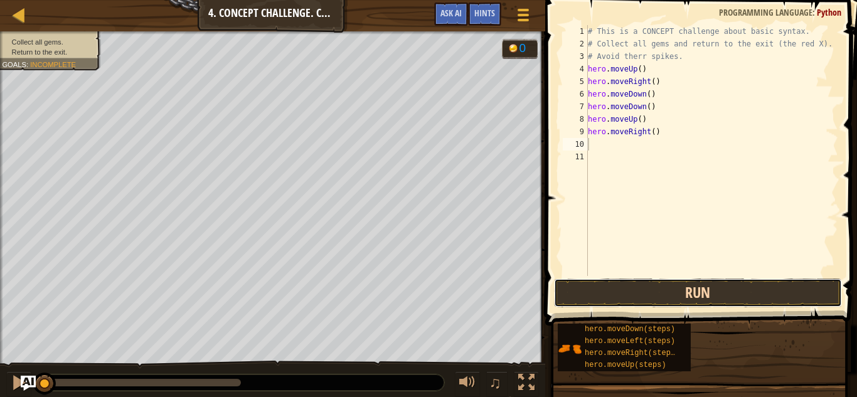
click at [661, 301] on button "Run" at bounding box center [698, 293] width 288 height 29
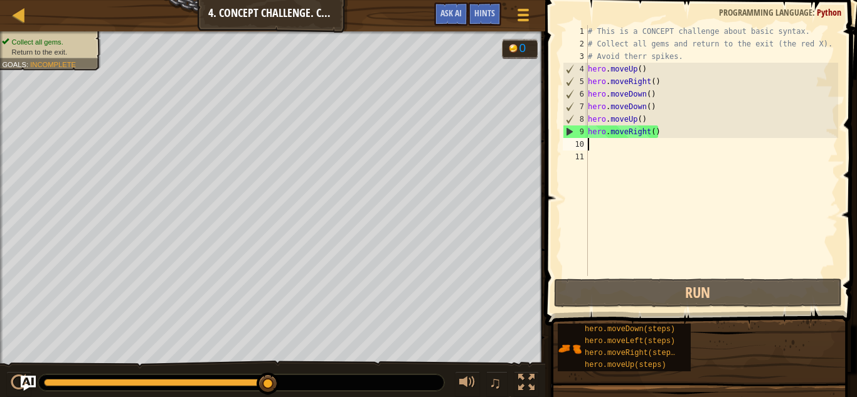
drag, startPoint x: 278, startPoint y: 386, endPoint x: 415, endPoint y: 378, distance: 137.0
click at [626, 151] on div "# This is a CONCEPT challenge about basic syntax. # Collect all gems and return…" at bounding box center [711, 163] width 253 height 276
click at [619, 147] on div "# This is a CONCEPT challenge about basic syntax. # Collect all gems and return…" at bounding box center [711, 163] width 253 height 276
type textarea "r"
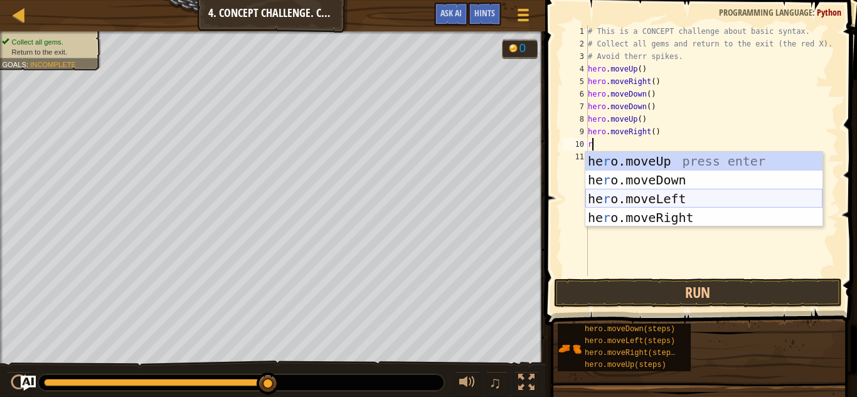
click at [641, 203] on div "he r o.moveUp press enter he r o.moveDown press enter he r o.moveLeft press ent…" at bounding box center [703, 208] width 237 height 113
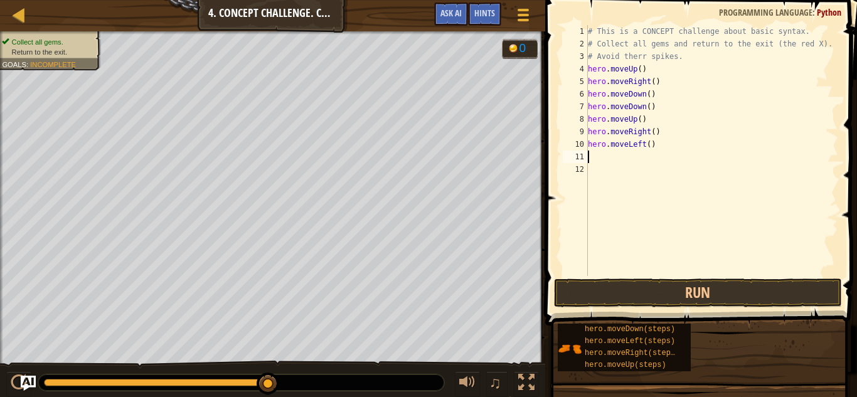
type textarea "r"
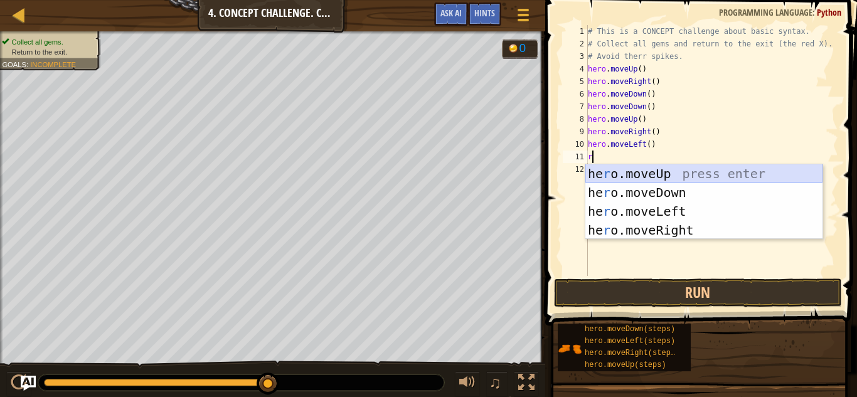
click at [656, 178] on div "he r o.moveUp press enter he r o.moveDown press enter he r o.moveLeft press ent…" at bounding box center [703, 220] width 237 height 113
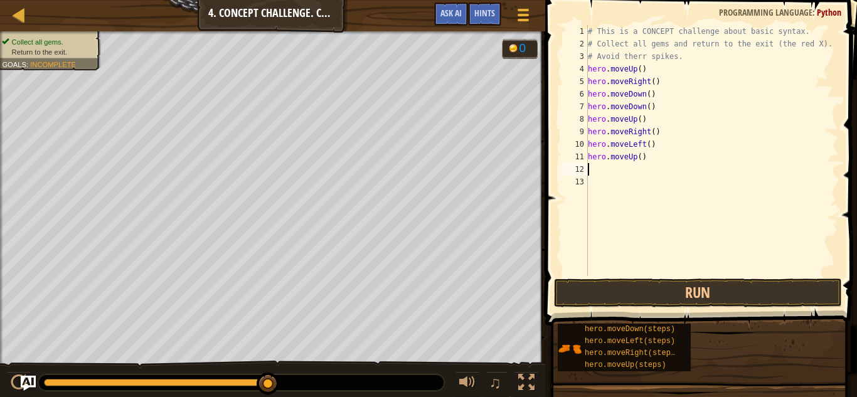
type textarea "r"
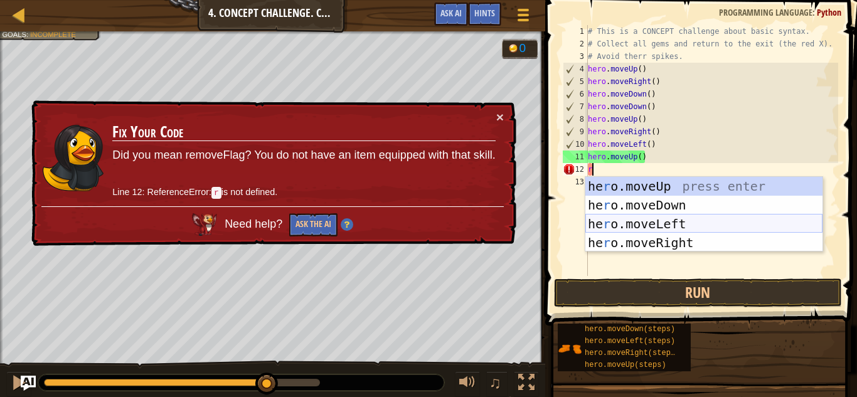
click at [657, 224] on div "he r o.moveUp press enter he r o.moveDown press enter he r o.moveLeft press ent…" at bounding box center [703, 233] width 237 height 113
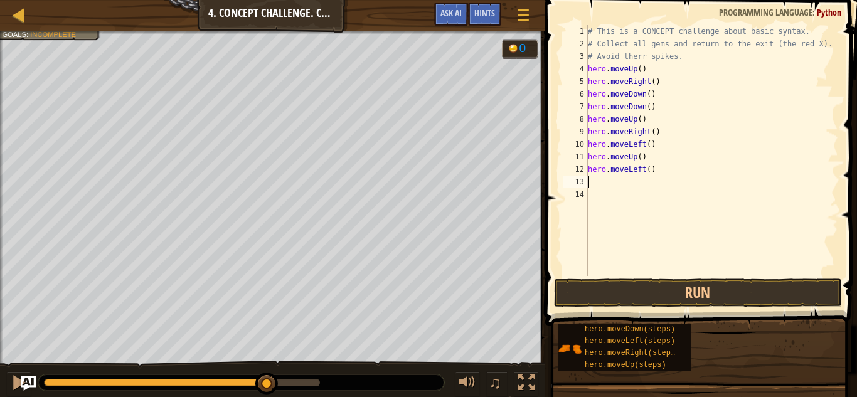
type textarea "r"
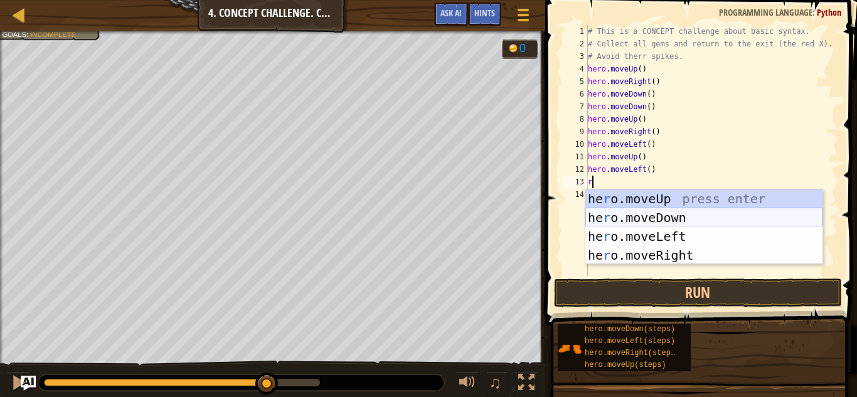
click at [674, 215] on div "he r o.moveUp press enter he r o.moveDown press enter he r o.moveLeft press ent…" at bounding box center [703, 245] width 237 height 113
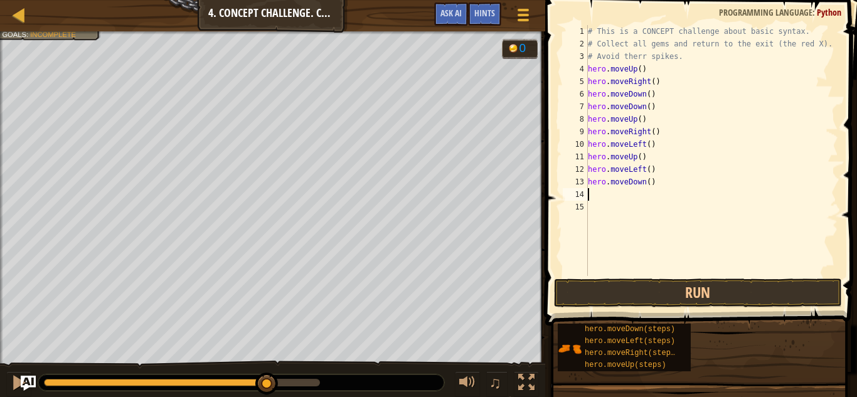
type textarea "r"
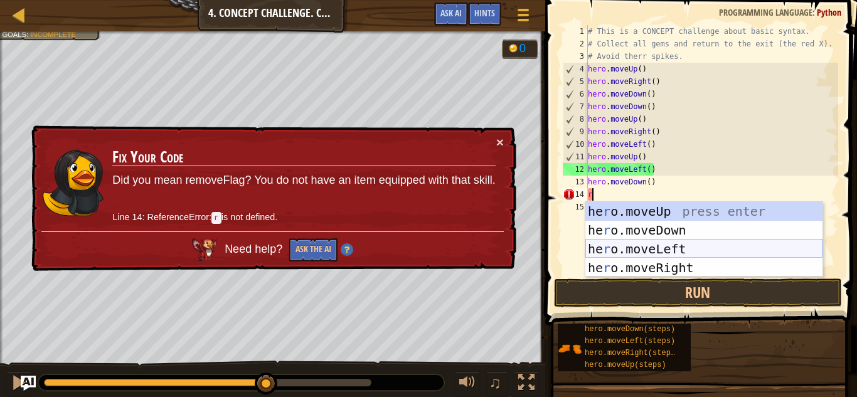
click at [660, 249] on div "he r o.moveUp press enter he r o.moveDown press enter he r o.moveLeft press ent…" at bounding box center [703, 258] width 237 height 113
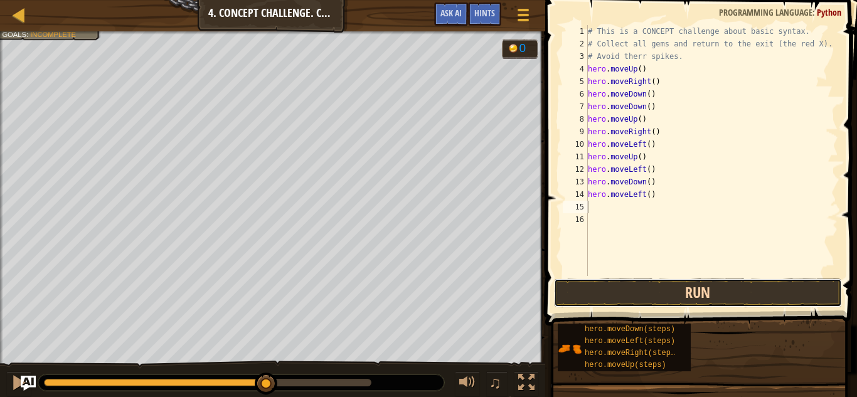
click at [696, 304] on button "Run" at bounding box center [698, 293] width 288 height 29
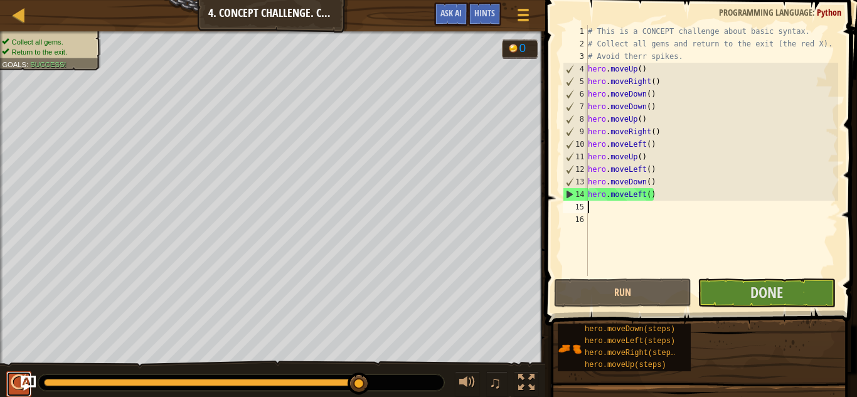
click at [18, 384] on div at bounding box center [19, 383] width 16 height 16
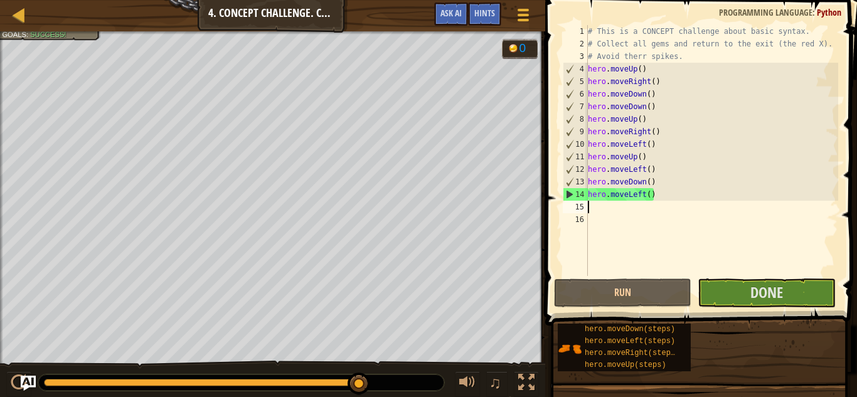
click at [29, 34] on div at bounding box center [272, 32] width 545 height 3
click at [757, 299] on span "Done" at bounding box center [766, 292] width 33 height 20
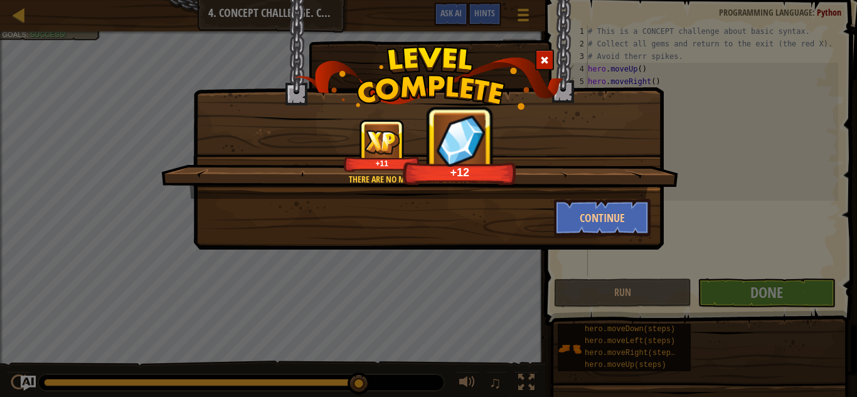
click at [605, 198] on div "There are no mazes that can stop me! +11 +12" at bounding box center [419, 159] width 517 height 80
click at [609, 208] on button "Continue" at bounding box center [602, 218] width 97 height 38
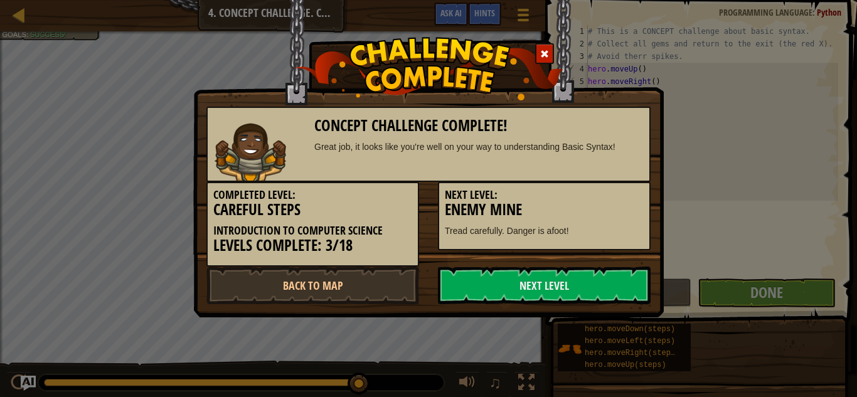
click at [525, 259] on div "Completed Level: Careful Steps Introduction to Computer Science Levels Complete…" at bounding box center [428, 224] width 463 height 85
click at [543, 270] on link "Next Level" at bounding box center [544, 286] width 213 height 38
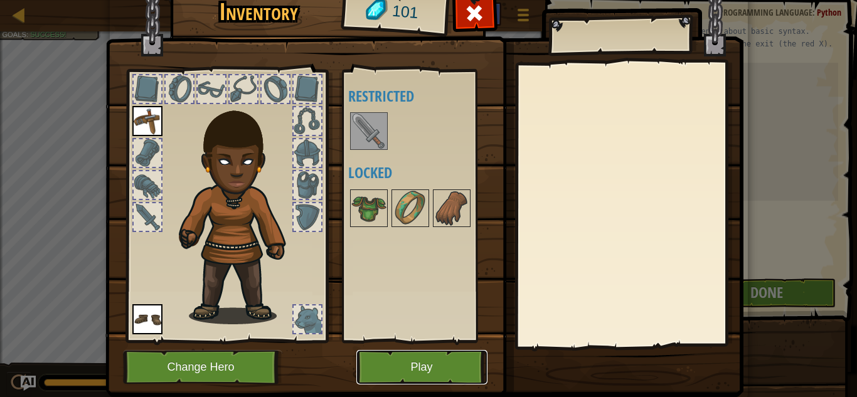
click at [425, 380] on button "Play" at bounding box center [421, 367] width 131 height 35
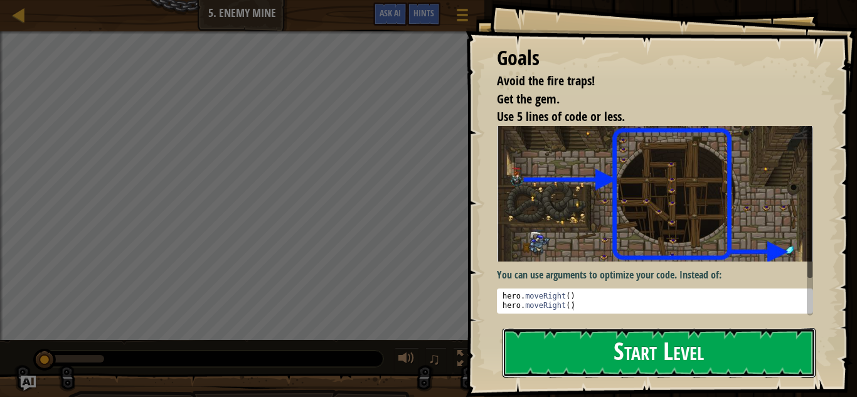
click at [619, 364] on button "Start Level" at bounding box center [659, 353] width 313 height 50
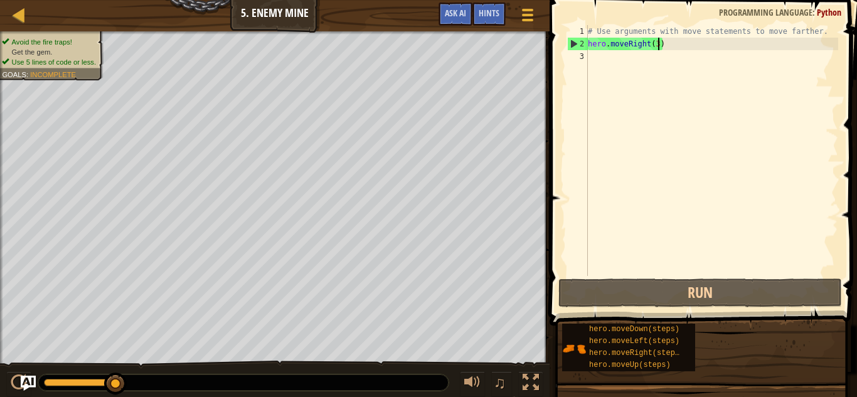
click at [657, 45] on div "# Use arguments with move statements to move farther. hero . moveRight ( 3 )" at bounding box center [711, 163] width 253 height 276
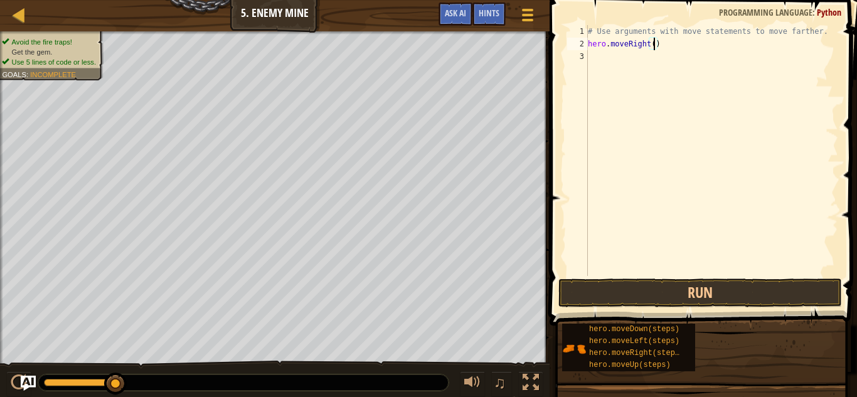
scroll to position [6, 10]
click at [720, 291] on button "Run" at bounding box center [700, 293] width 284 height 29
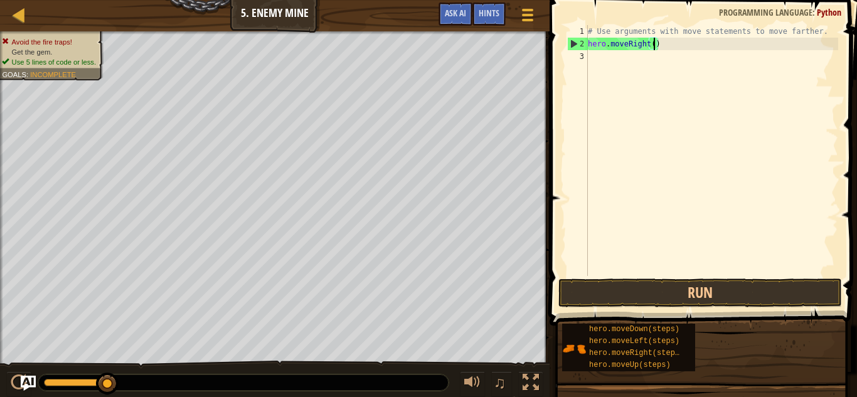
scroll to position [6, 9]
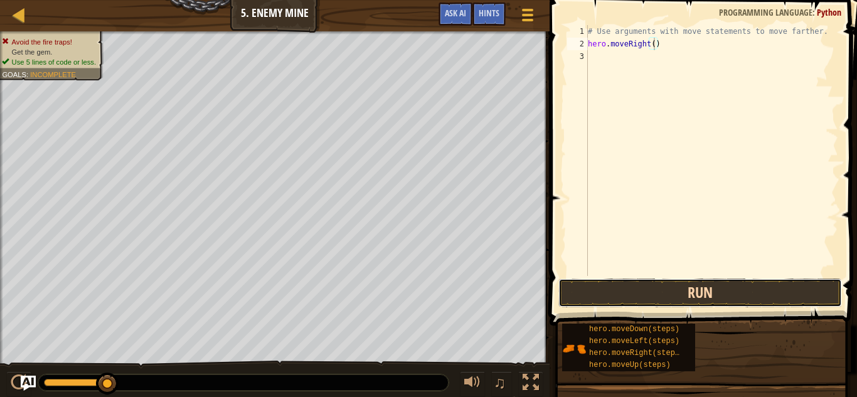
click at [690, 280] on button "Run" at bounding box center [700, 293] width 284 height 29
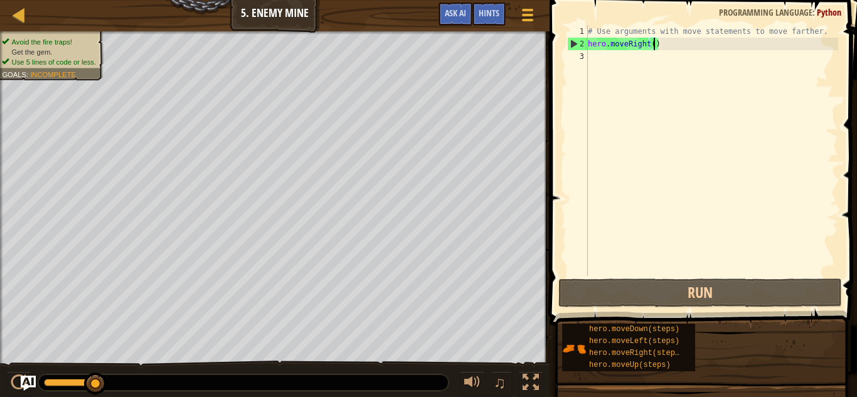
type textarea "hero.moveRight(3)"
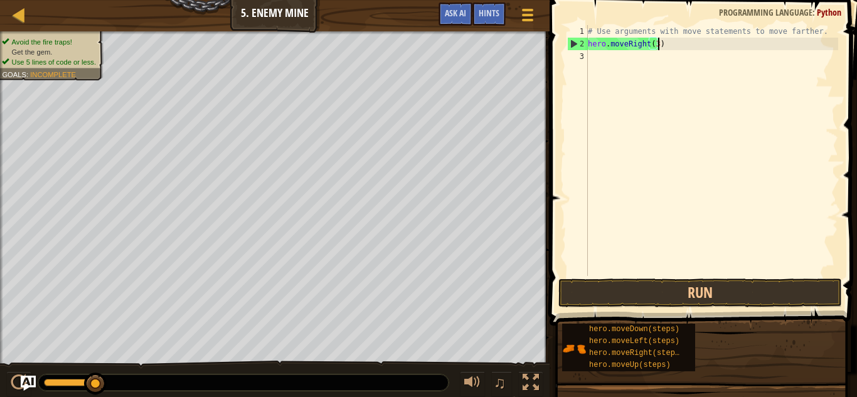
scroll to position [6, 10]
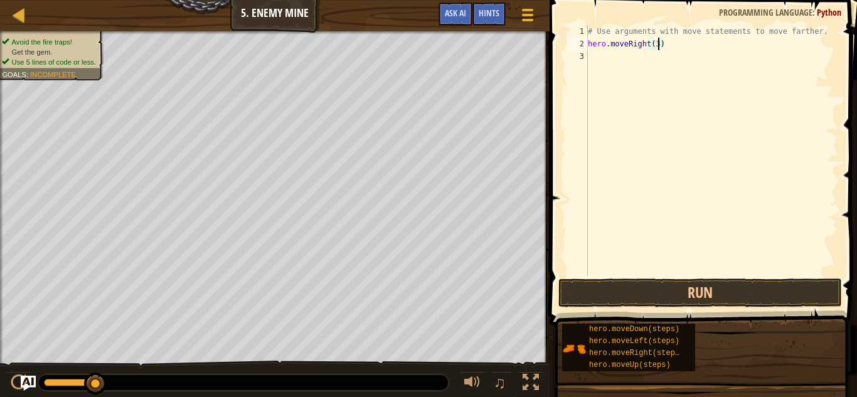
click at [691, 274] on div "# Use arguments with move statements to move farther. hero . moveRight ( 3 )" at bounding box center [711, 163] width 253 height 276
click at [703, 288] on button "Run" at bounding box center [700, 293] width 284 height 29
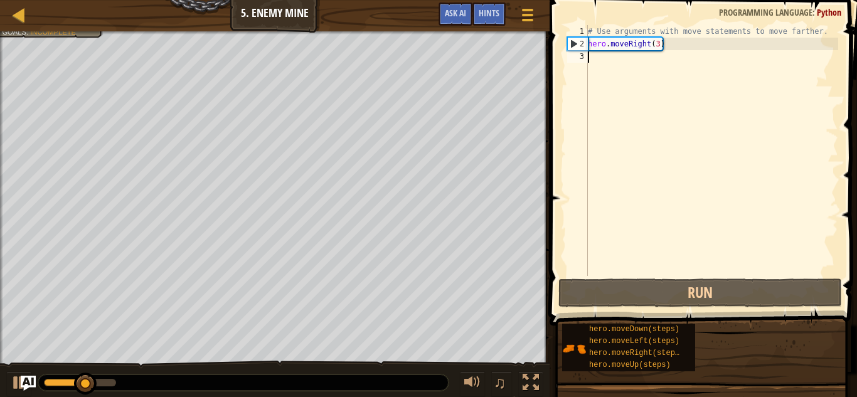
click at [628, 64] on div "# Use arguments with move statements to move farther. hero . moveRight ( 3 )" at bounding box center [711, 163] width 253 height 276
type textarea "r"
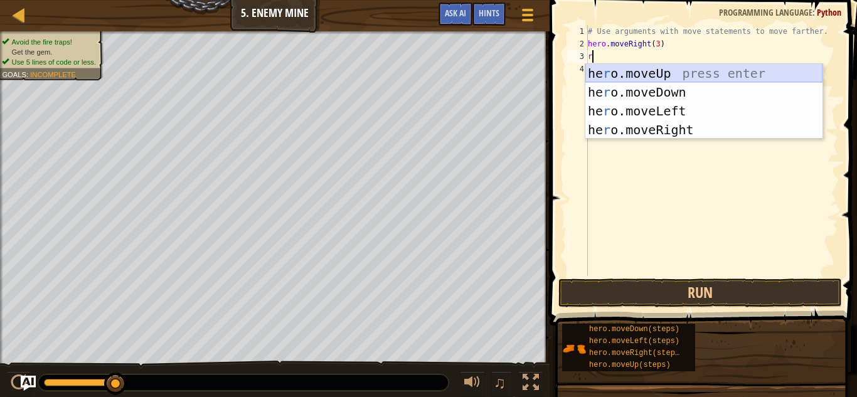
click at [647, 75] on div "he r o.moveUp press enter he r o.moveDown press enter he r o.moveLeft press ent…" at bounding box center [703, 120] width 237 height 113
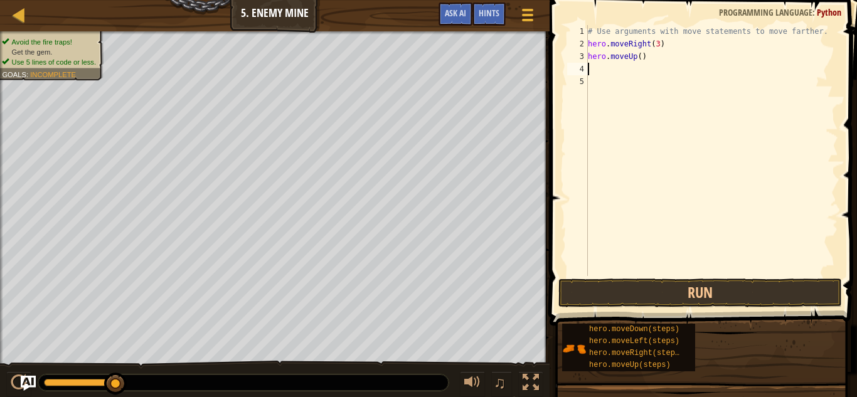
type textarea "r"
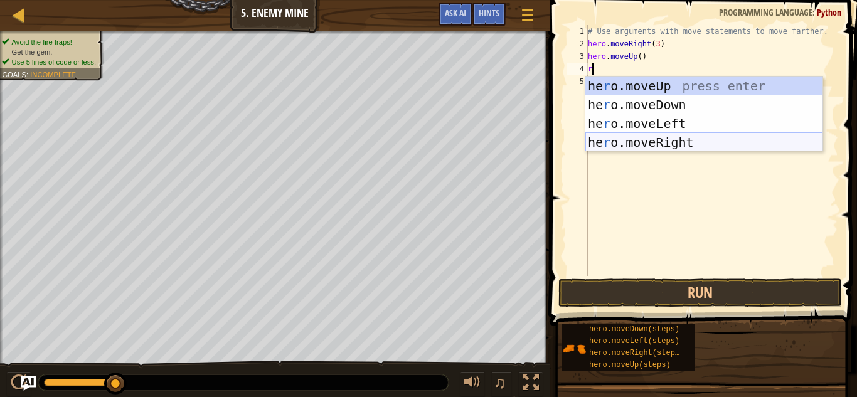
click at [671, 142] on div "he r o.moveUp press enter he r o.moveDown press enter he r o.moveLeft press ent…" at bounding box center [703, 133] width 237 height 113
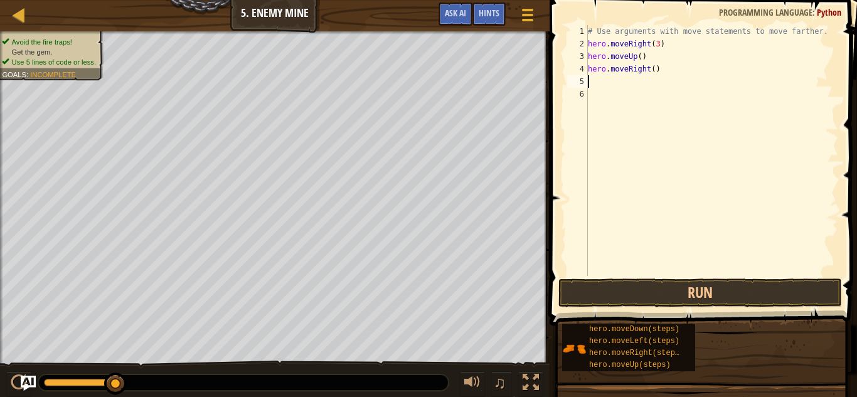
type textarea "r"
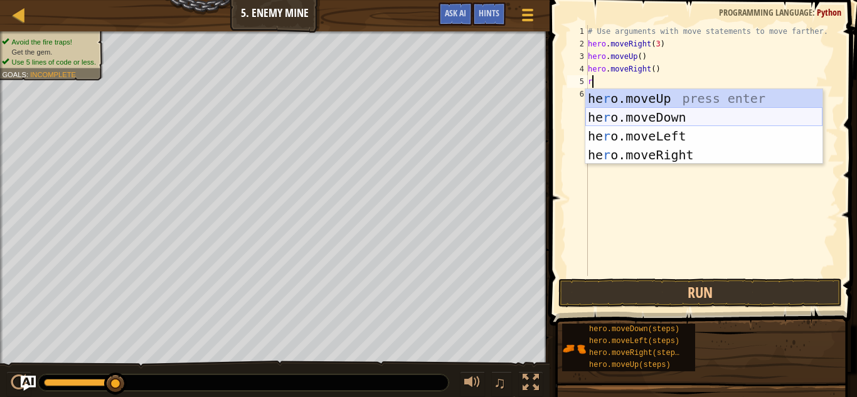
click at [649, 119] on div "he r o.moveUp press enter he r o.moveDown press enter he r o.moveLeft press ent…" at bounding box center [703, 145] width 237 height 113
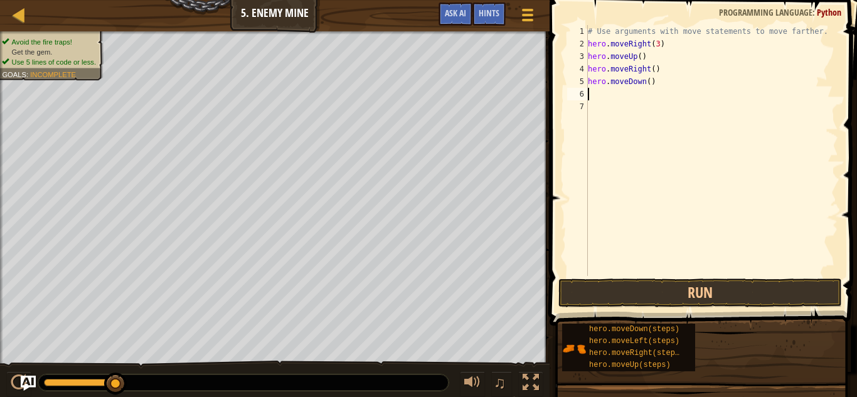
type textarea "r"
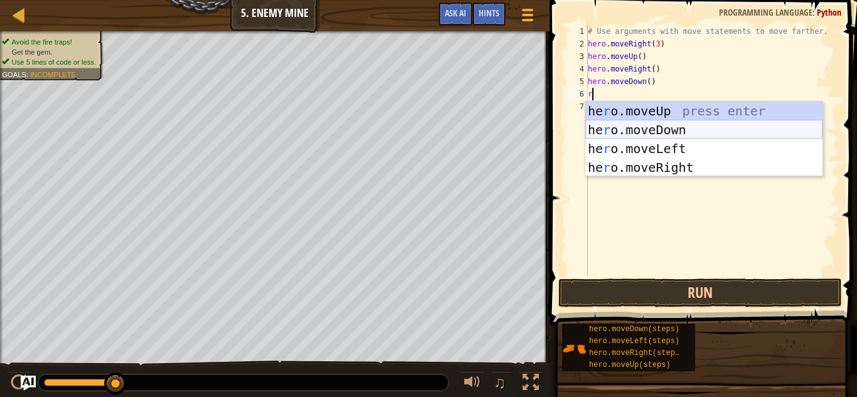
click at [649, 131] on div "he r o.moveUp press enter he r o.moveDown press enter he r o.moveLeft press ent…" at bounding box center [703, 158] width 237 height 113
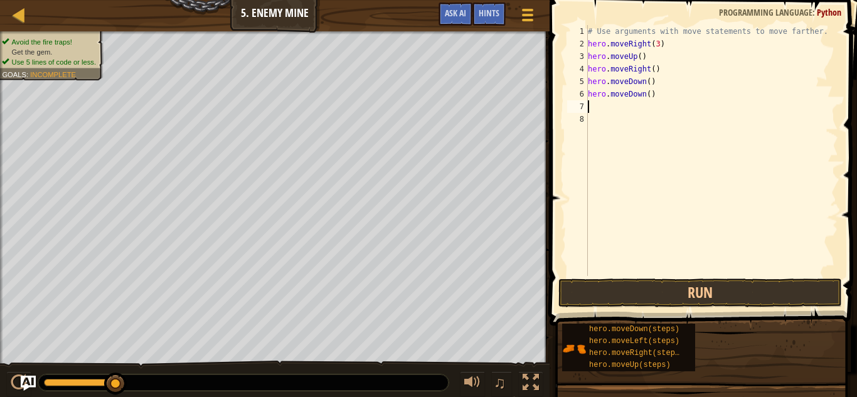
type textarea "r"
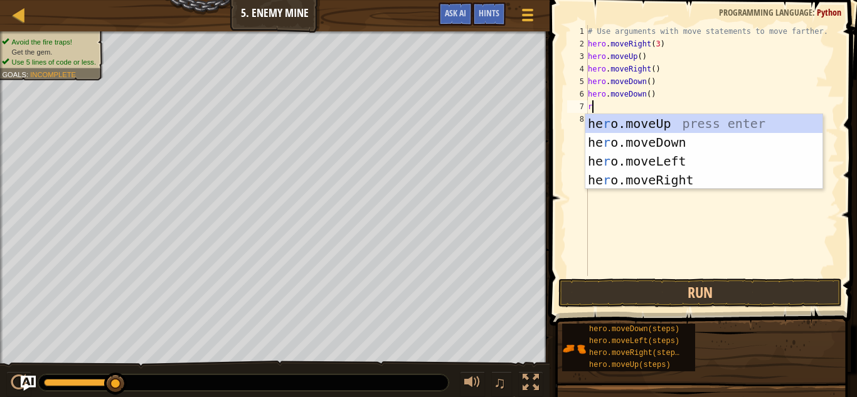
click at [649, 131] on div "he r o.moveUp press enter he r o.moveDown press enter he r o.moveLeft press ent…" at bounding box center [703, 170] width 237 height 113
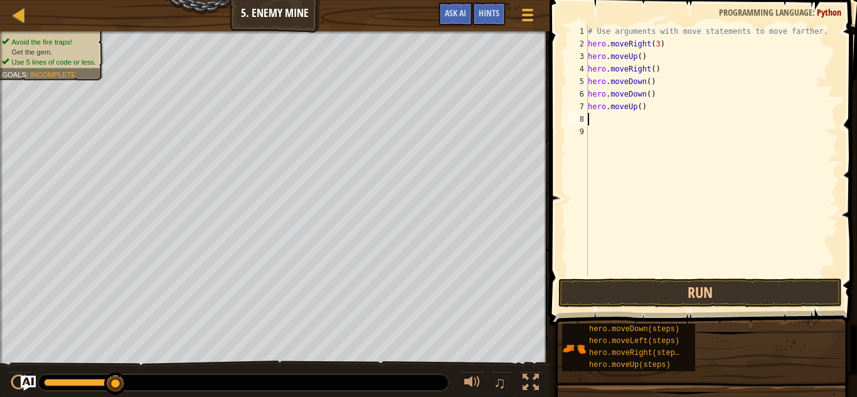
type textarea "r"
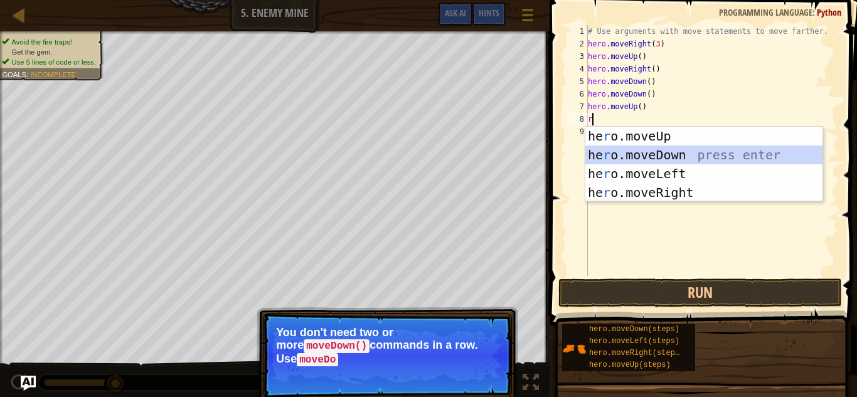
click at [650, 154] on div "he r o.moveUp press enter he r o.moveDown press enter he r o.moveLeft press ent…" at bounding box center [703, 183] width 237 height 113
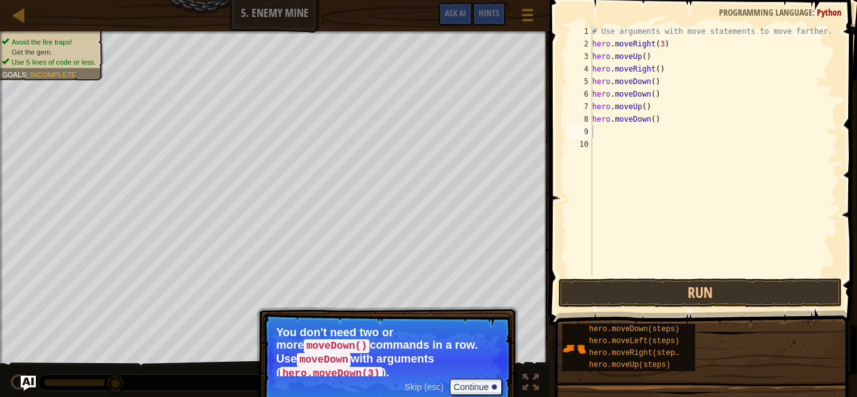
click at [491, 365] on p "You don't need two or more moveDown() commands in a row. Use moveDown with argu…" at bounding box center [387, 351] width 223 height 50
click at [431, 382] on span "Skip (esc)" at bounding box center [424, 387] width 39 height 10
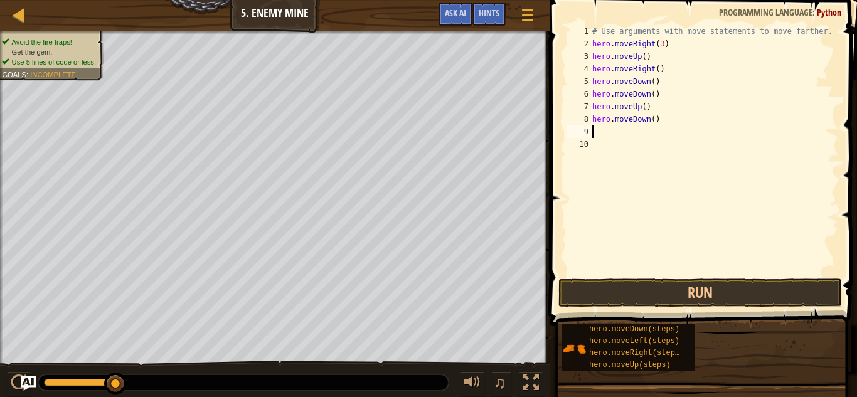
type textarea "r"
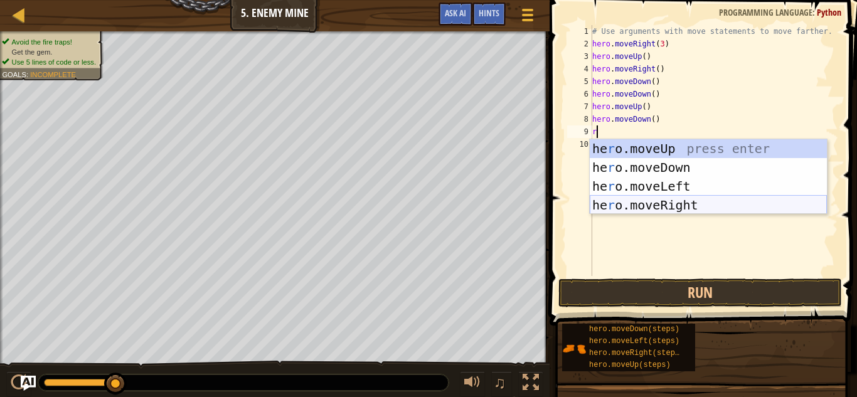
click at [678, 211] on div "he r o.moveUp press enter he r o.moveDown press enter he r o.moveLeft press ent…" at bounding box center [708, 195] width 237 height 113
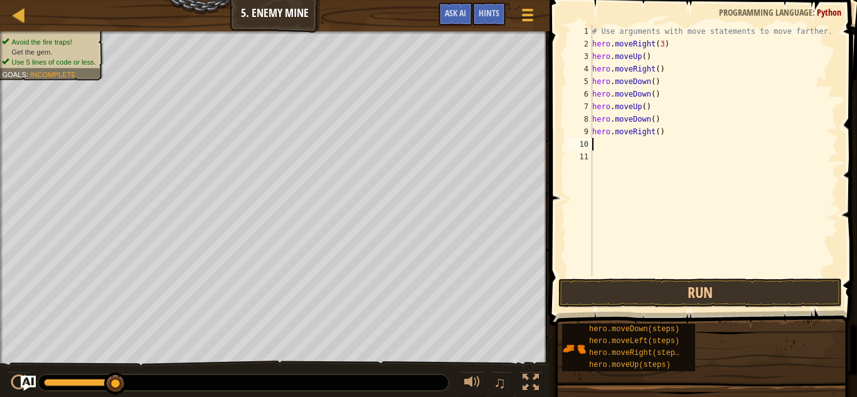
type textarea "r"
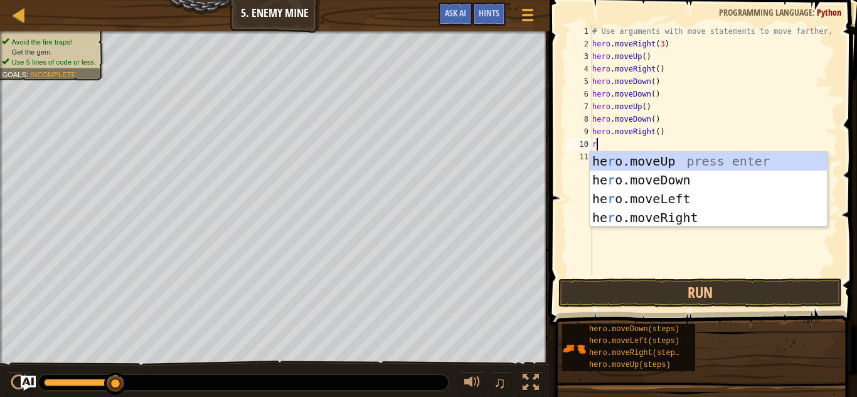
click at [678, 211] on div "he r o.moveUp press enter he r o.moveDown press enter he r o.moveLeft press ent…" at bounding box center [708, 208] width 237 height 113
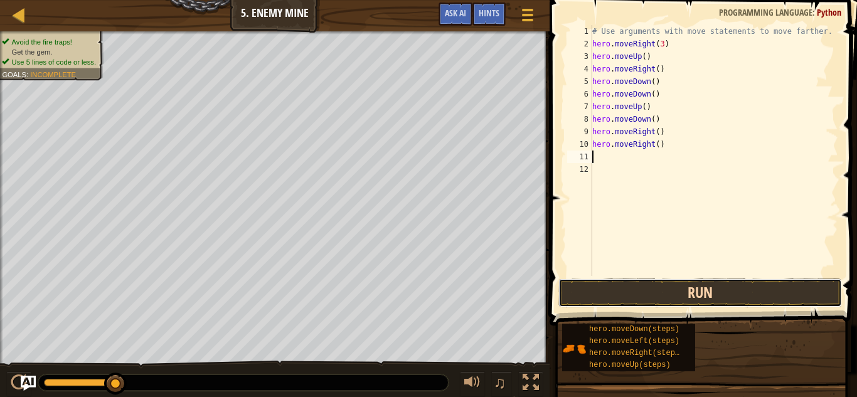
click at [720, 302] on button "Run" at bounding box center [700, 293] width 284 height 29
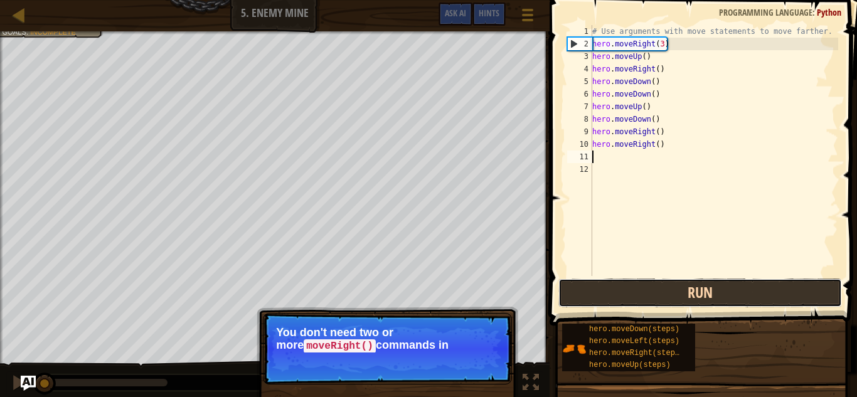
click at [695, 294] on button "Run" at bounding box center [700, 293] width 284 height 29
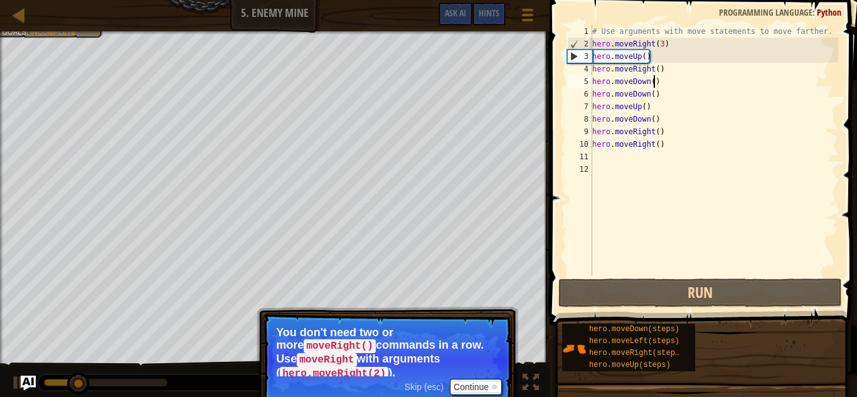
click at [654, 83] on div "# Use arguments with move statements to move farther. hero . moveRight ( 3 ) he…" at bounding box center [714, 163] width 248 height 276
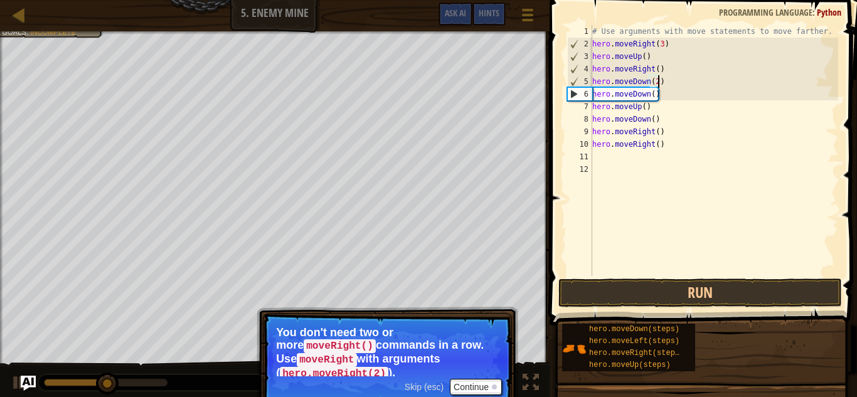
scroll to position [6, 9]
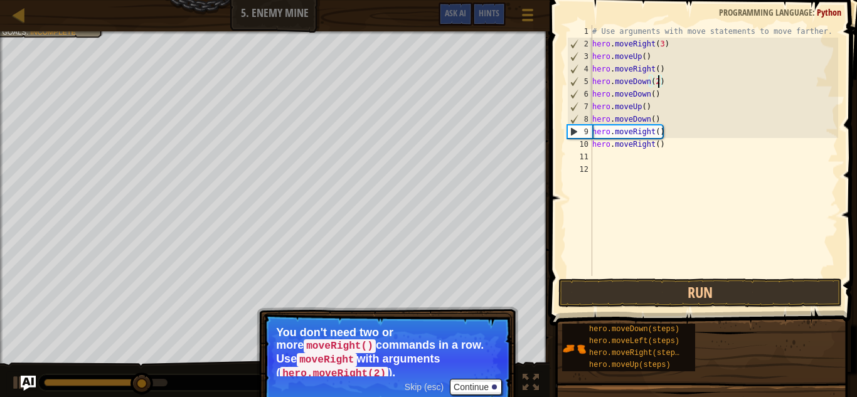
click at [421, 393] on div "Skip (esc) Continue" at bounding box center [453, 387] width 97 height 16
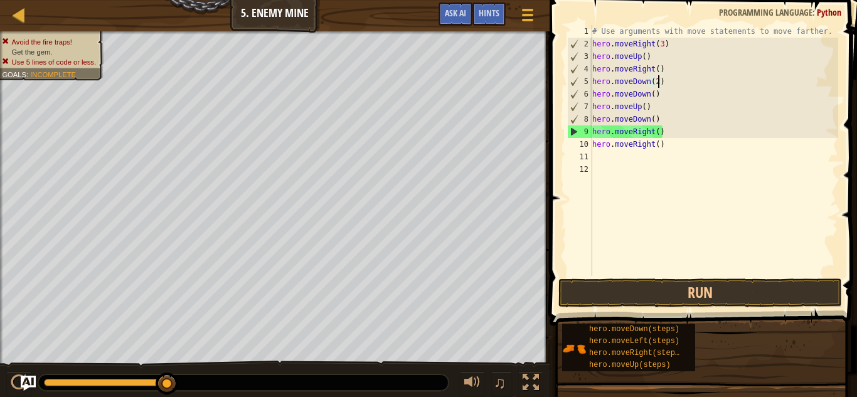
click at [659, 100] on div "# Use arguments with move statements to move farther. hero . moveRight ( 3 ) he…" at bounding box center [714, 163] width 248 height 276
type textarea "h"
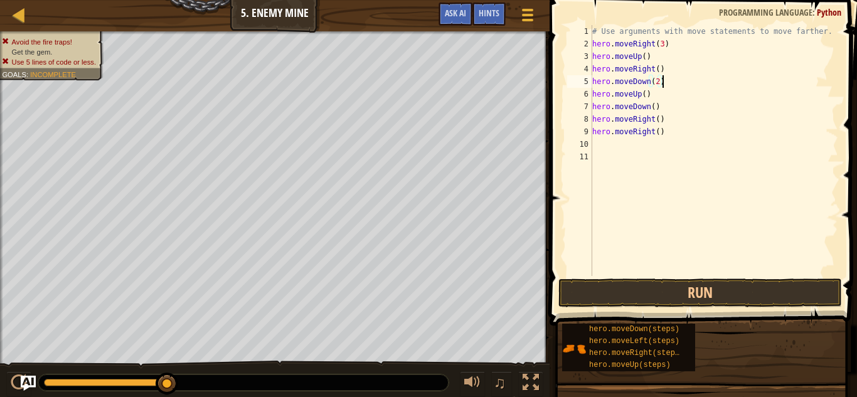
click at [659, 120] on div "# Use arguments with move statements to move farther. hero . moveRight ( 3 ) he…" at bounding box center [714, 163] width 248 height 276
click at [671, 135] on div "# Use arguments with move statements to move farther. hero . moveRight ( 3 ) he…" at bounding box center [714, 163] width 248 height 276
type textarea "h"
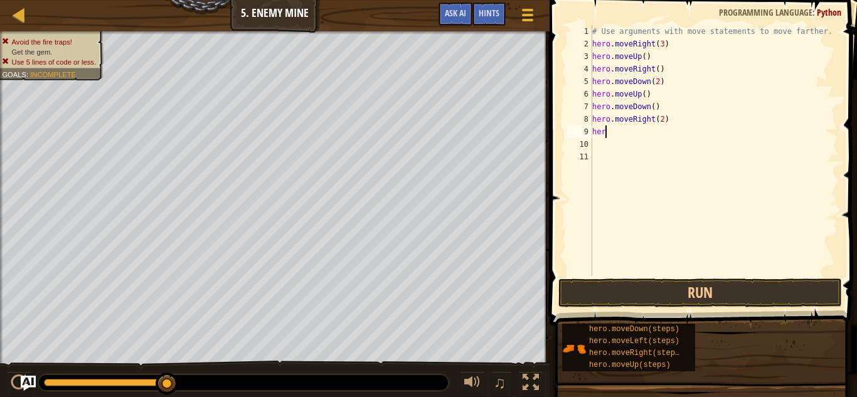
scroll to position [6, 0]
click at [711, 292] on button "Run" at bounding box center [700, 293] width 284 height 29
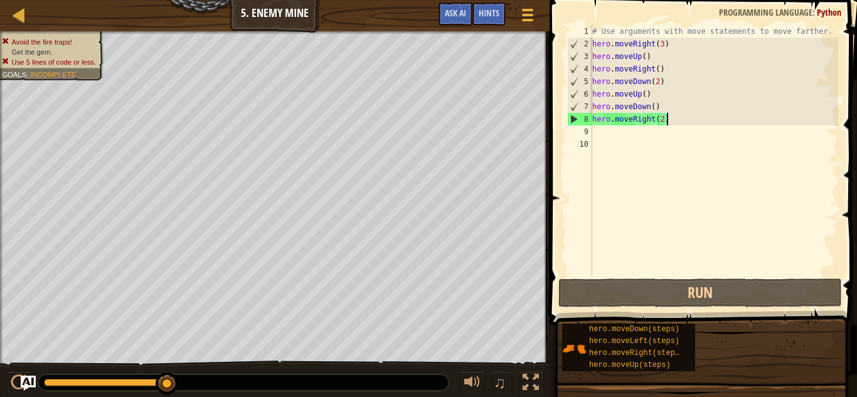
click at [655, 94] on div "# Use arguments with move statements to move farther. hero . moveRight ( 3 ) he…" at bounding box center [714, 163] width 248 height 276
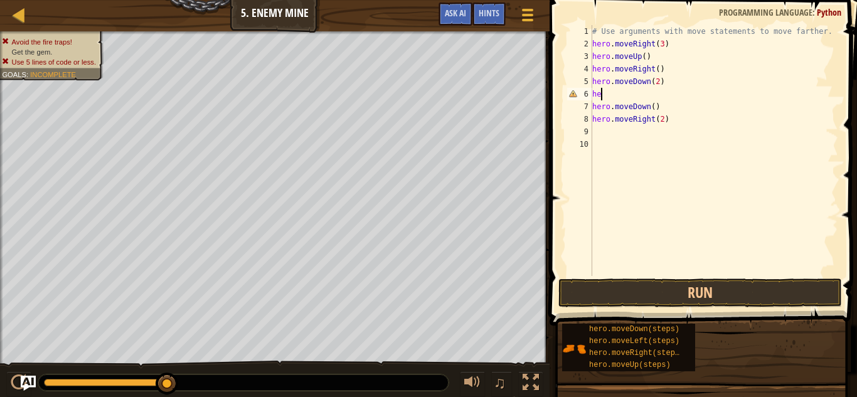
type textarea "h"
click at [659, 296] on button "Run" at bounding box center [700, 293] width 284 height 29
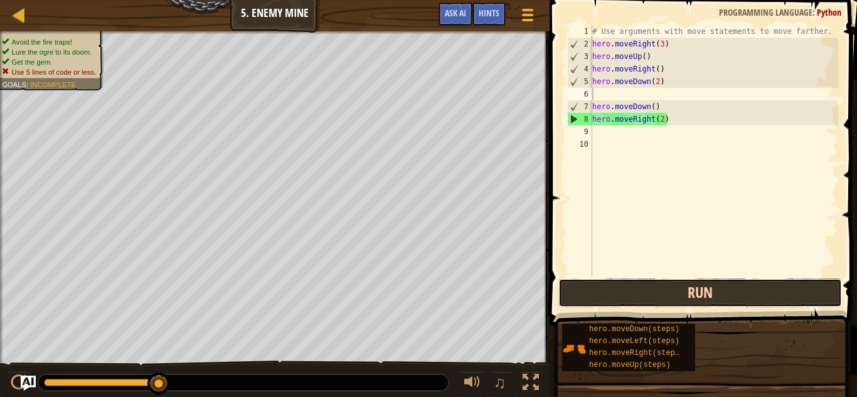
click at [686, 301] on button "Run" at bounding box center [700, 293] width 284 height 29
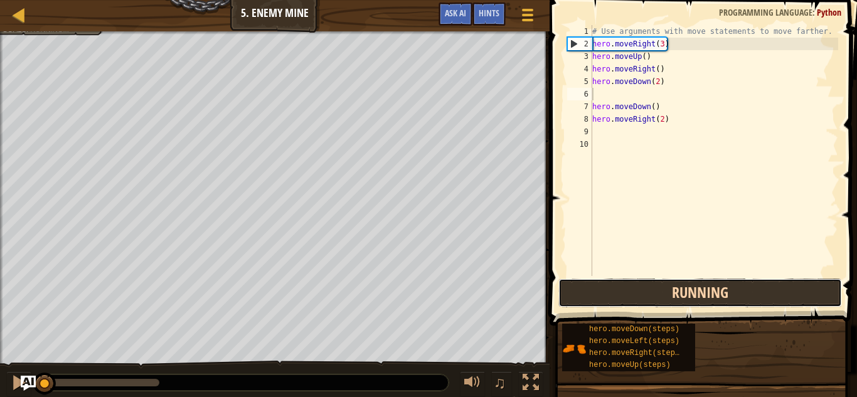
click at [685, 300] on button "Running" at bounding box center [700, 293] width 284 height 29
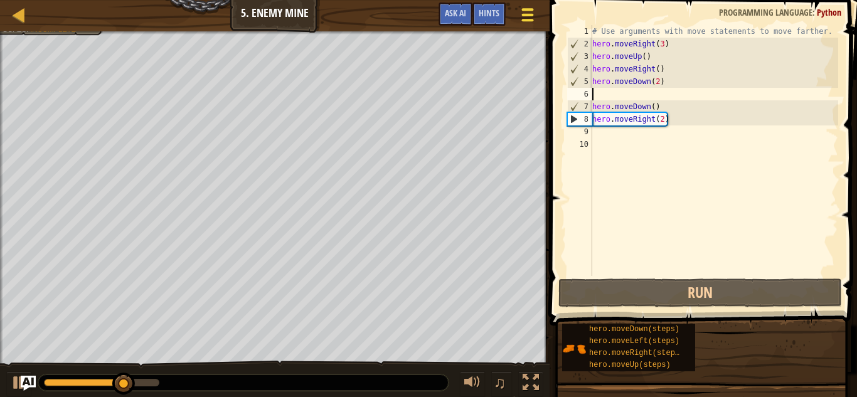
click at [531, 4] on button "Game Menu" at bounding box center [527, 17] width 33 height 31
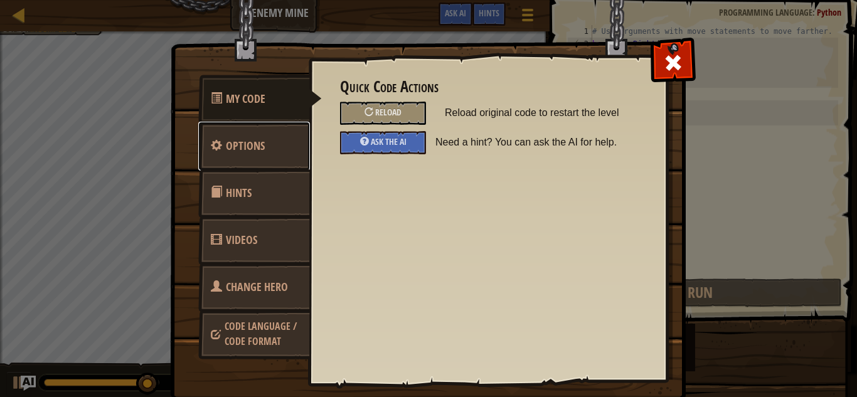
click at [259, 149] on span "Options" at bounding box center [245, 146] width 39 height 16
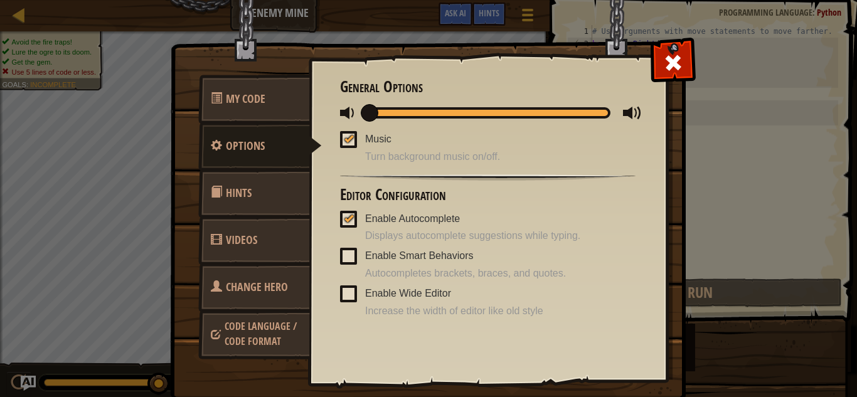
drag, startPoint x: 607, startPoint y: 112, endPoint x: 188, endPoint y: 119, distance: 419.2
click at [188, 119] on div "My Code Options Hints Videos Change Hero Code Language / Code Format Quick Code…" at bounding box center [428, 223] width 514 height 358
click at [329, 169] on div "Quick Code Actions Reload Reload original code to restart the level Ask the AI …" at bounding box center [488, 199] width 358 height 311
click at [354, 131] on span at bounding box center [348, 139] width 17 height 17
click at [0, 0] on input "Music" at bounding box center [0, 0] width 0 height 0
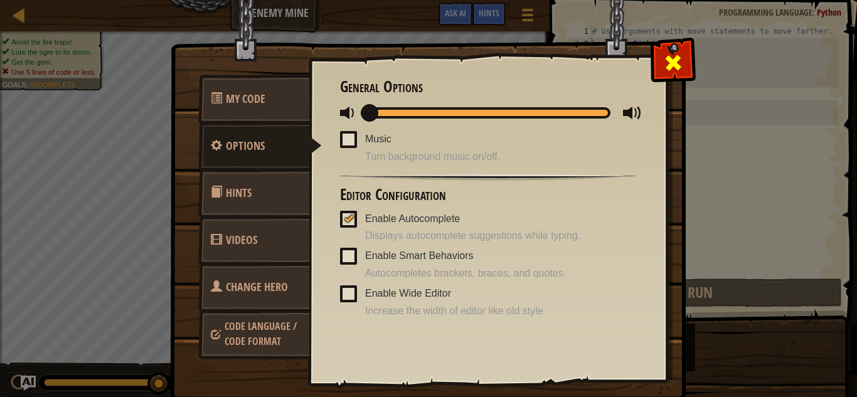
click at [664, 59] on span at bounding box center [673, 63] width 20 height 20
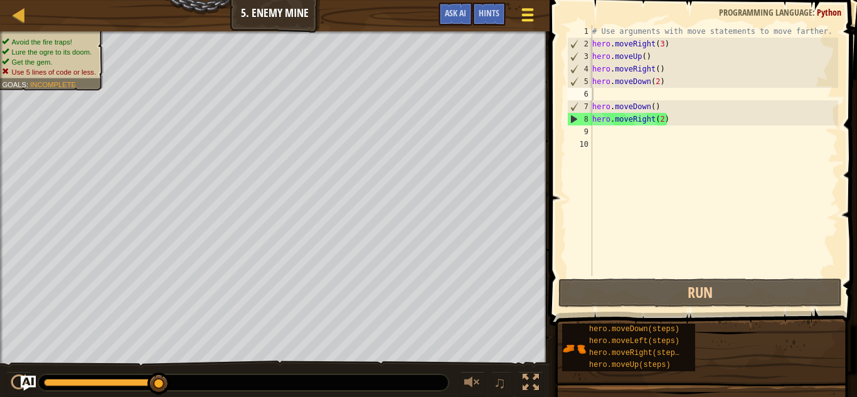
click at [528, 15] on span at bounding box center [528, 15] width 12 height 3
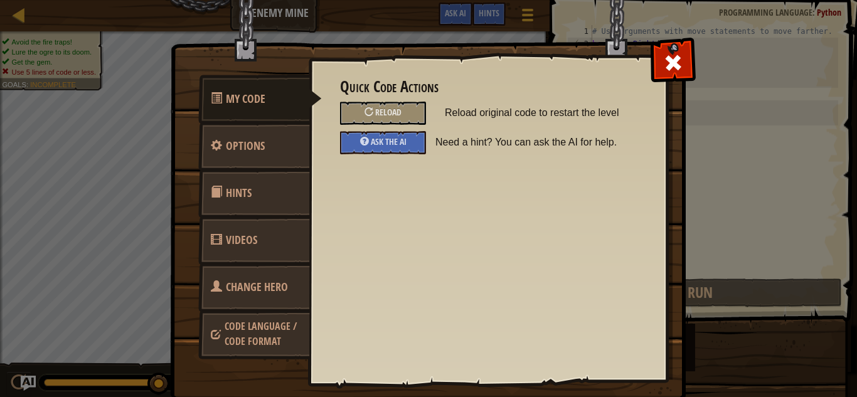
click at [708, 63] on div "My Code Options Hints Videos Change Hero Code Language / Code Format Quick Code…" at bounding box center [428, 198] width 857 height 397
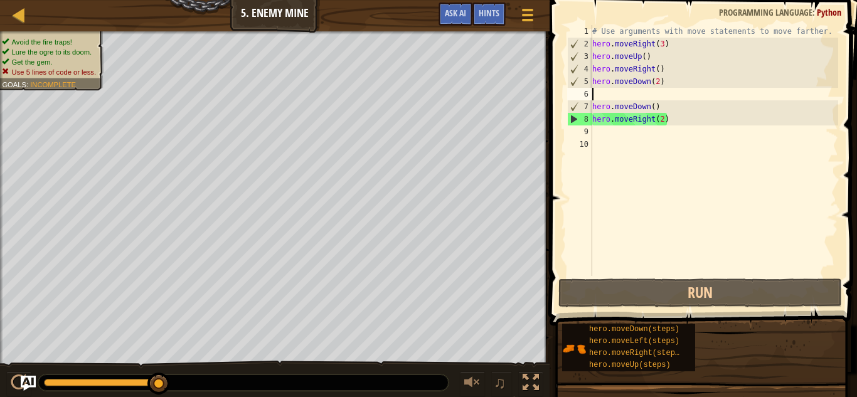
click at [656, 309] on span at bounding box center [704, 145] width 317 height 363
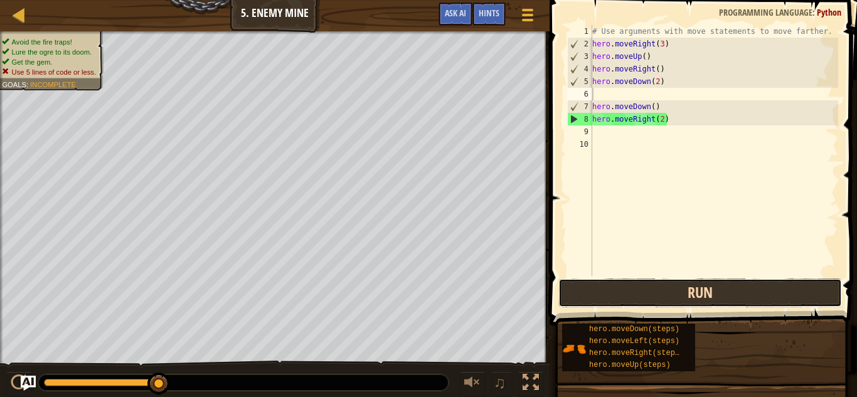
click at [638, 300] on button "Run" at bounding box center [700, 293] width 284 height 29
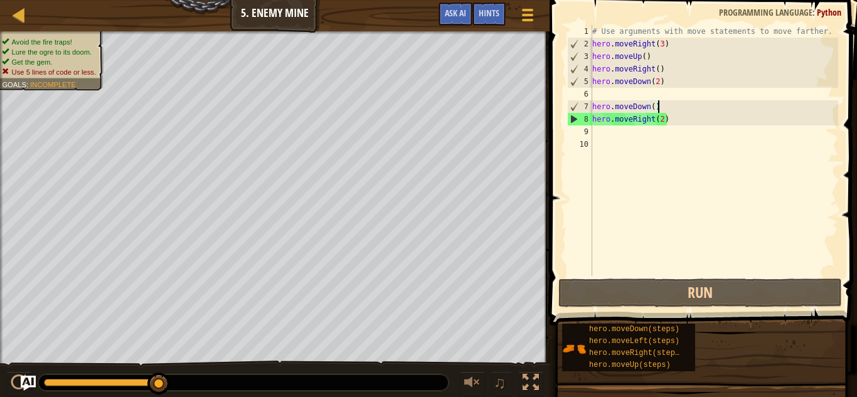
click at [679, 105] on div "# Use arguments with move statements to move farther. hero . moveRight ( 3 ) he…" at bounding box center [714, 163] width 248 height 276
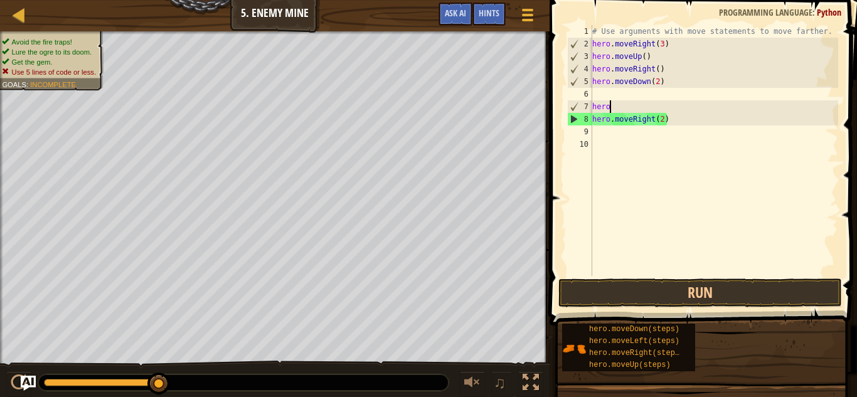
type textarea "h"
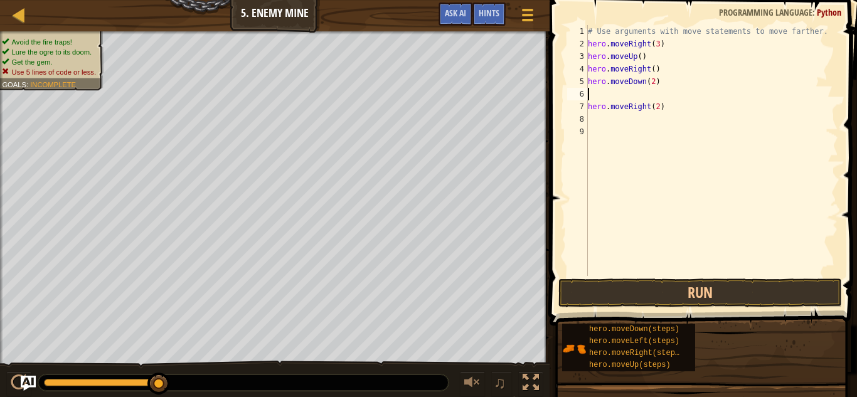
type textarea "hero.moveDown(2)"
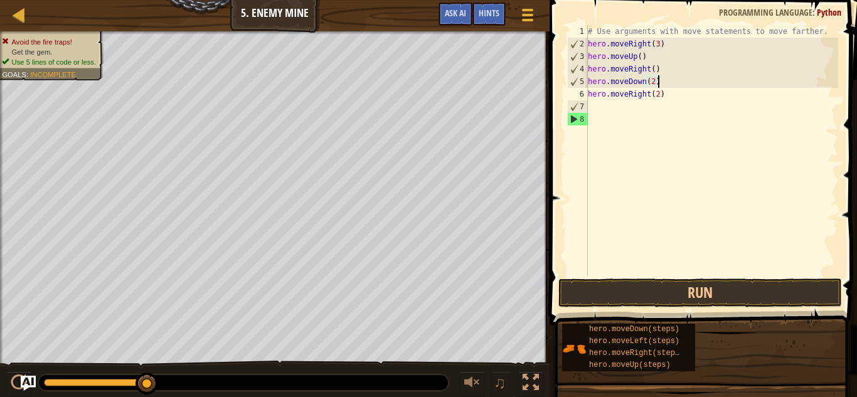
click at [704, 267] on div "# Use arguments with move statements to move farther. hero . moveRight ( 3 ) he…" at bounding box center [711, 163] width 253 height 276
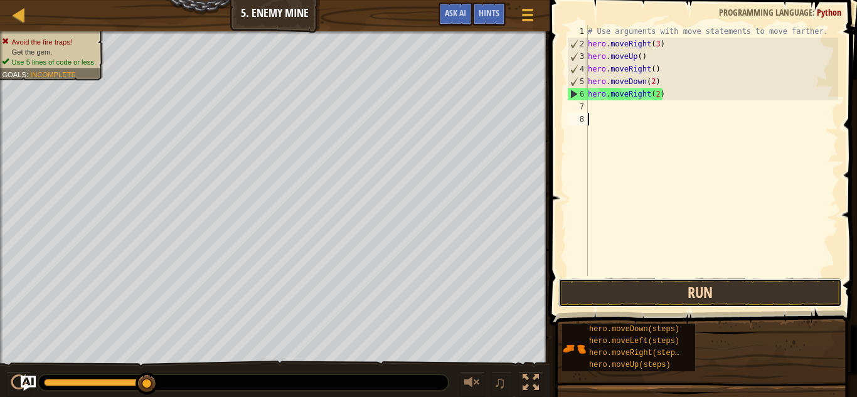
click at [715, 283] on button "Run" at bounding box center [700, 293] width 284 height 29
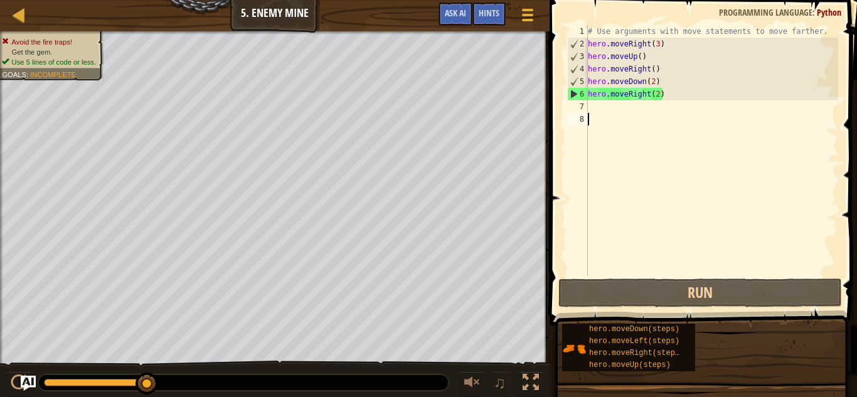
click at [659, 93] on div "# Use arguments with move statements to move farther. hero . moveRight ( 3 ) he…" at bounding box center [711, 163] width 253 height 276
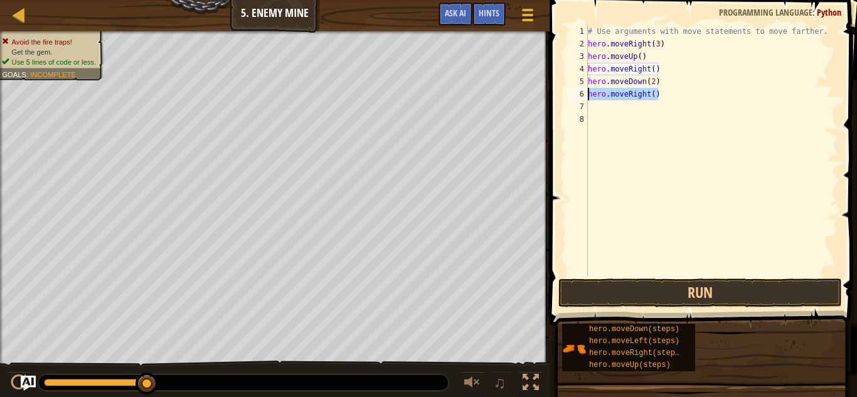
click at [514, 102] on div "Map Introduction to Computer Science 5. Enemy Mine Game Menu Done Hints Ask AI …" at bounding box center [428, 198] width 857 height 397
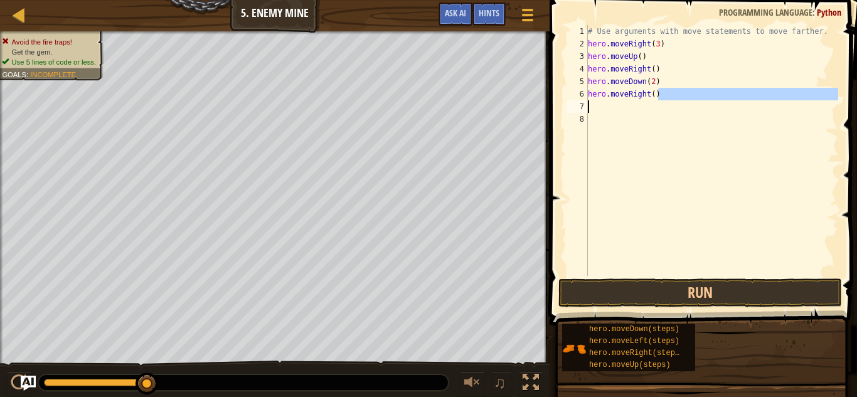
type textarea "hero.moveRight()"
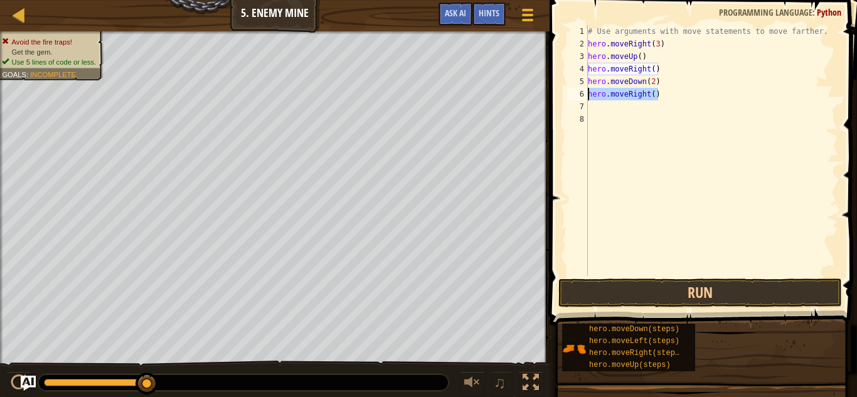
drag, startPoint x: 663, startPoint y: 90, endPoint x: 589, endPoint y: 94, distance: 74.1
click at [589, 94] on div "# Use arguments with move statements to move farther. hero . moveRight ( 3 ) he…" at bounding box center [711, 163] width 253 height 276
type textarea "hero.moveRight()"
click at [616, 97] on div "# Use arguments with move statements to move farther. hero . moveRight ( 3 ) he…" at bounding box center [711, 163] width 253 height 276
type textarea "r"
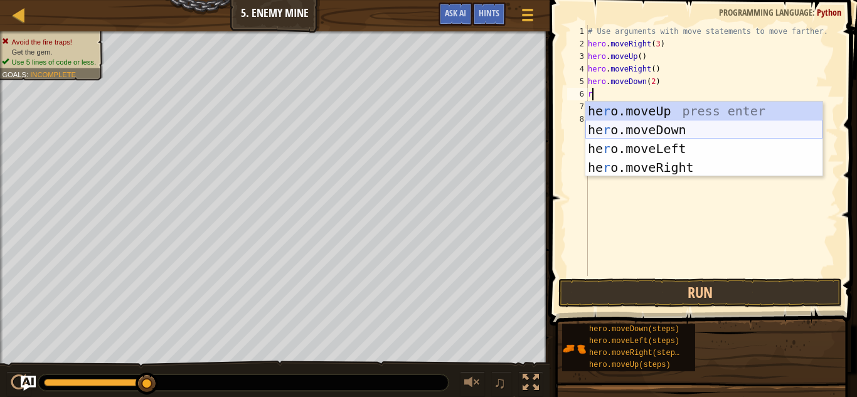
click at [644, 133] on div "he r o.moveUp press enter he r o.moveDown press enter he r o.moveLeft press ent…" at bounding box center [703, 158] width 237 height 113
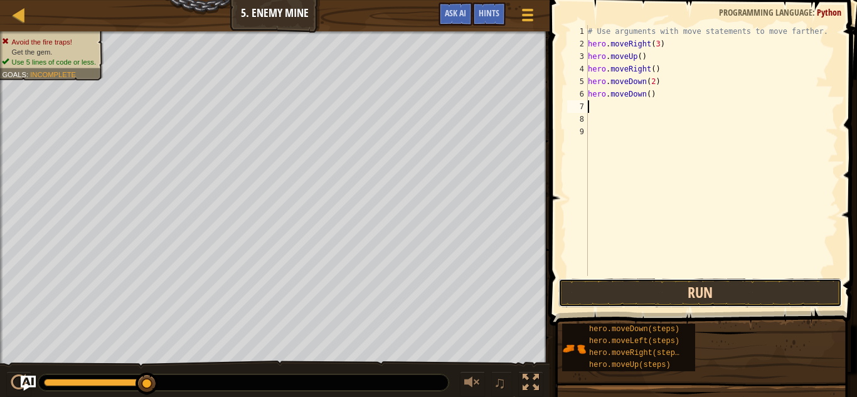
click at [699, 281] on button "Run" at bounding box center [700, 293] width 284 height 29
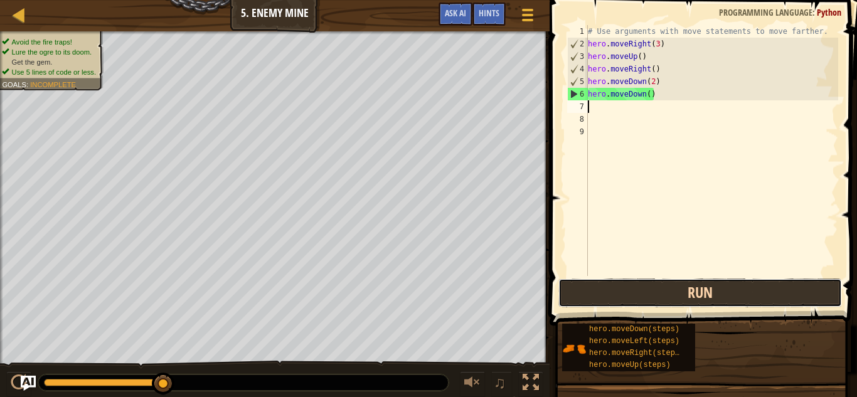
click at [699, 281] on button "Run" at bounding box center [700, 293] width 284 height 29
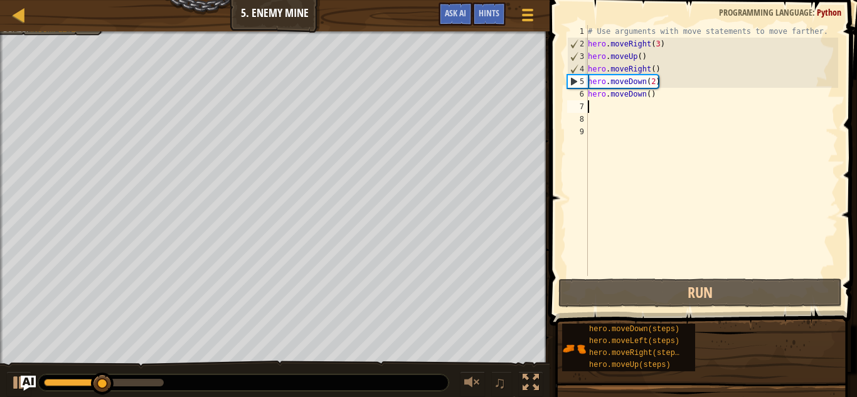
type textarea "r"
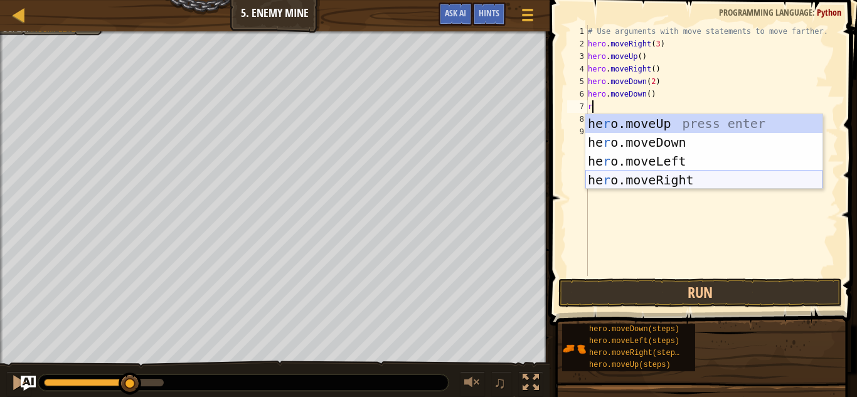
click at [693, 176] on div "he r o.moveUp press enter he r o.moveDown press enter he r o.moveLeft press ent…" at bounding box center [703, 170] width 237 height 113
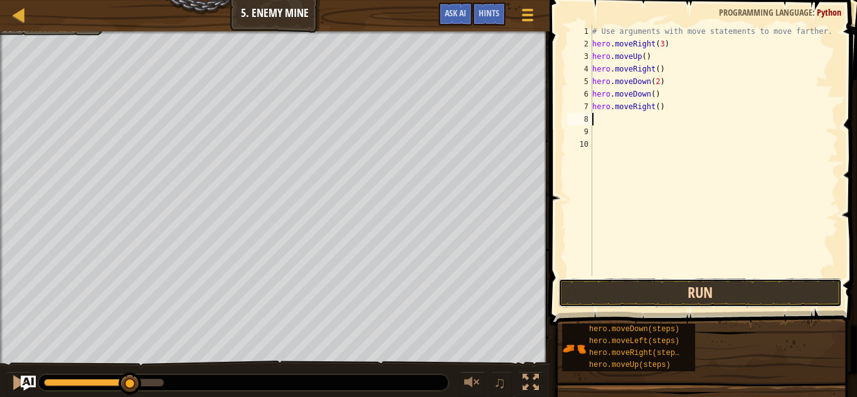
click at [666, 299] on button "Run" at bounding box center [700, 293] width 284 height 29
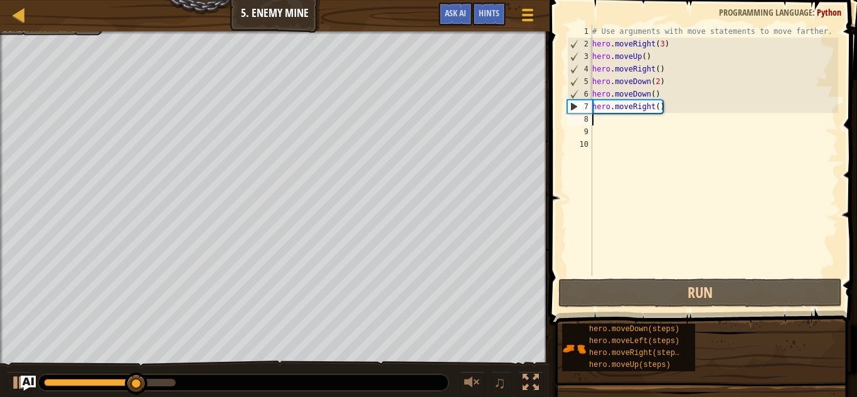
click at [658, 105] on div "# Use arguments with move statements to move farther. hero . moveRight ( 3 ) he…" at bounding box center [714, 163] width 248 height 276
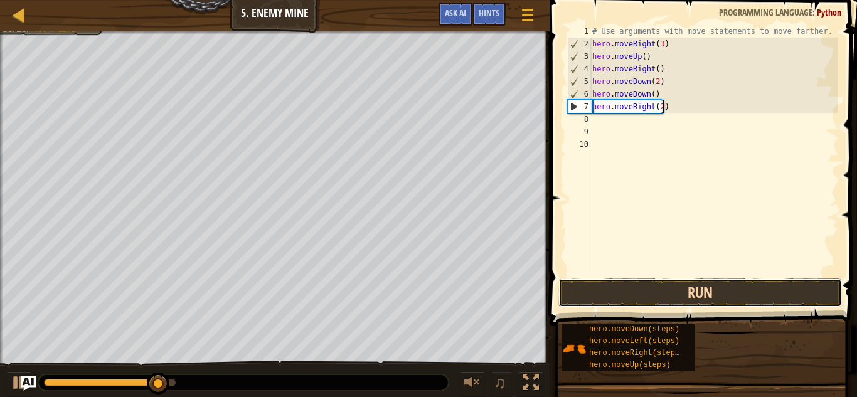
click at [710, 290] on button "Run" at bounding box center [700, 293] width 284 height 29
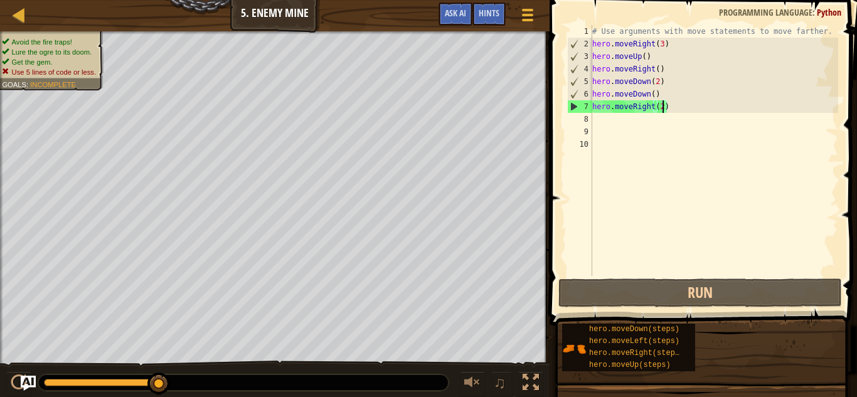
click at [659, 93] on div "# Use arguments with move statements to move farther. hero . moveRight ( 3 ) he…" at bounding box center [714, 163] width 248 height 276
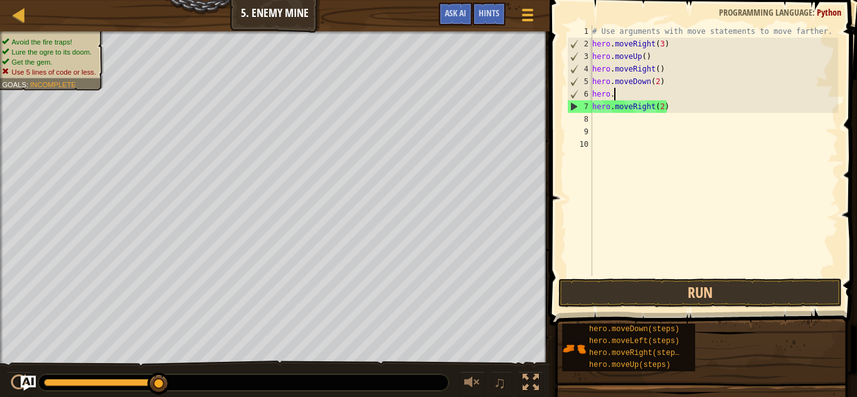
scroll to position [6, 1]
type textarea "h"
type textarea "hero.moveDown(2)"
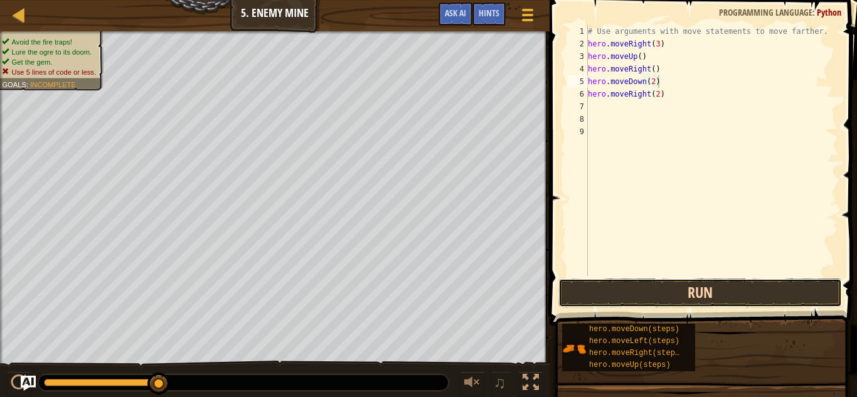
click at [752, 288] on button "Run" at bounding box center [700, 293] width 284 height 29
